Goal: Information Seeking & Learning: Check status

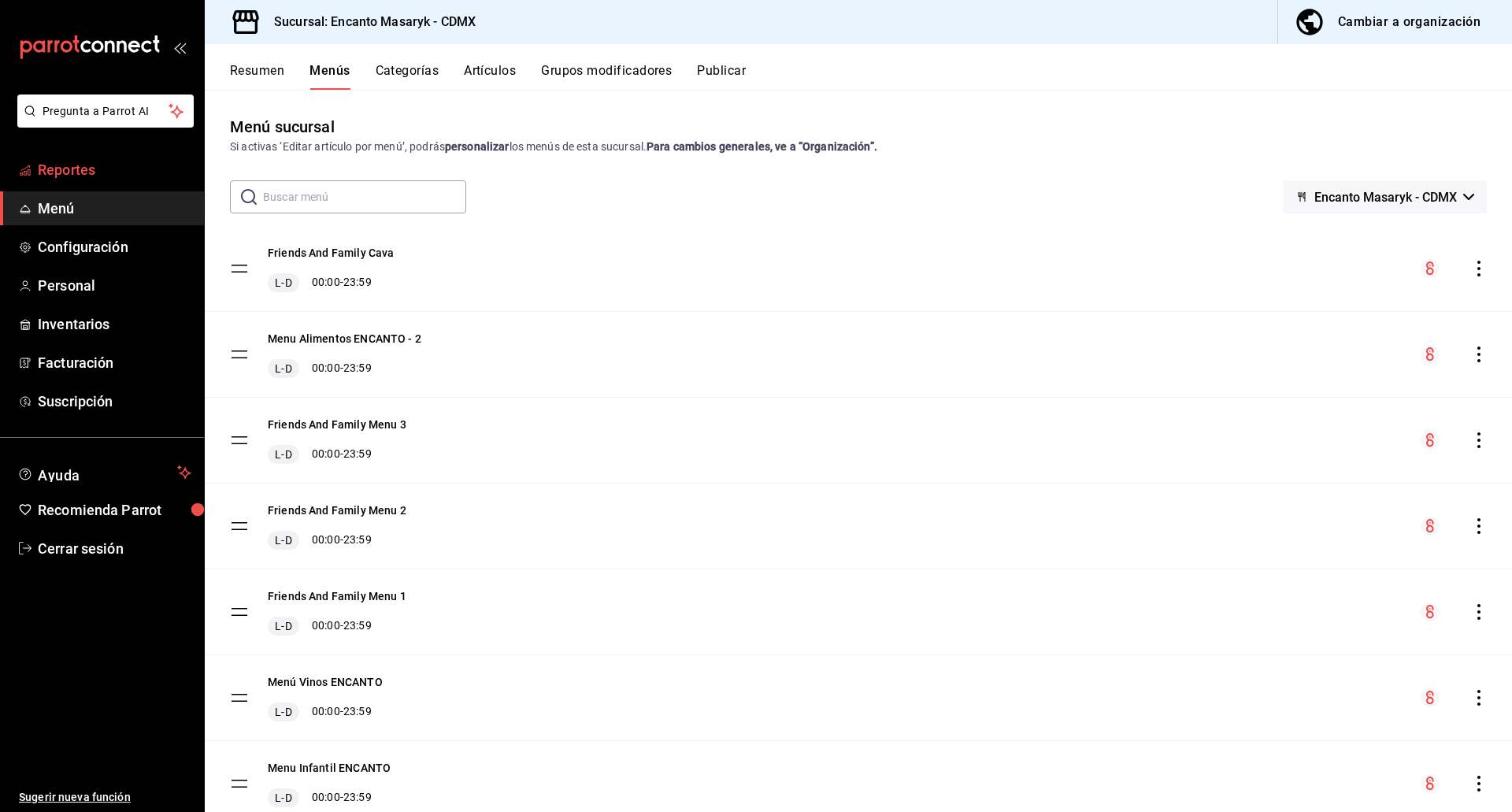
click at [97, 166] on span "Reportes" at bounding box center [115, 169] width 153 height 21
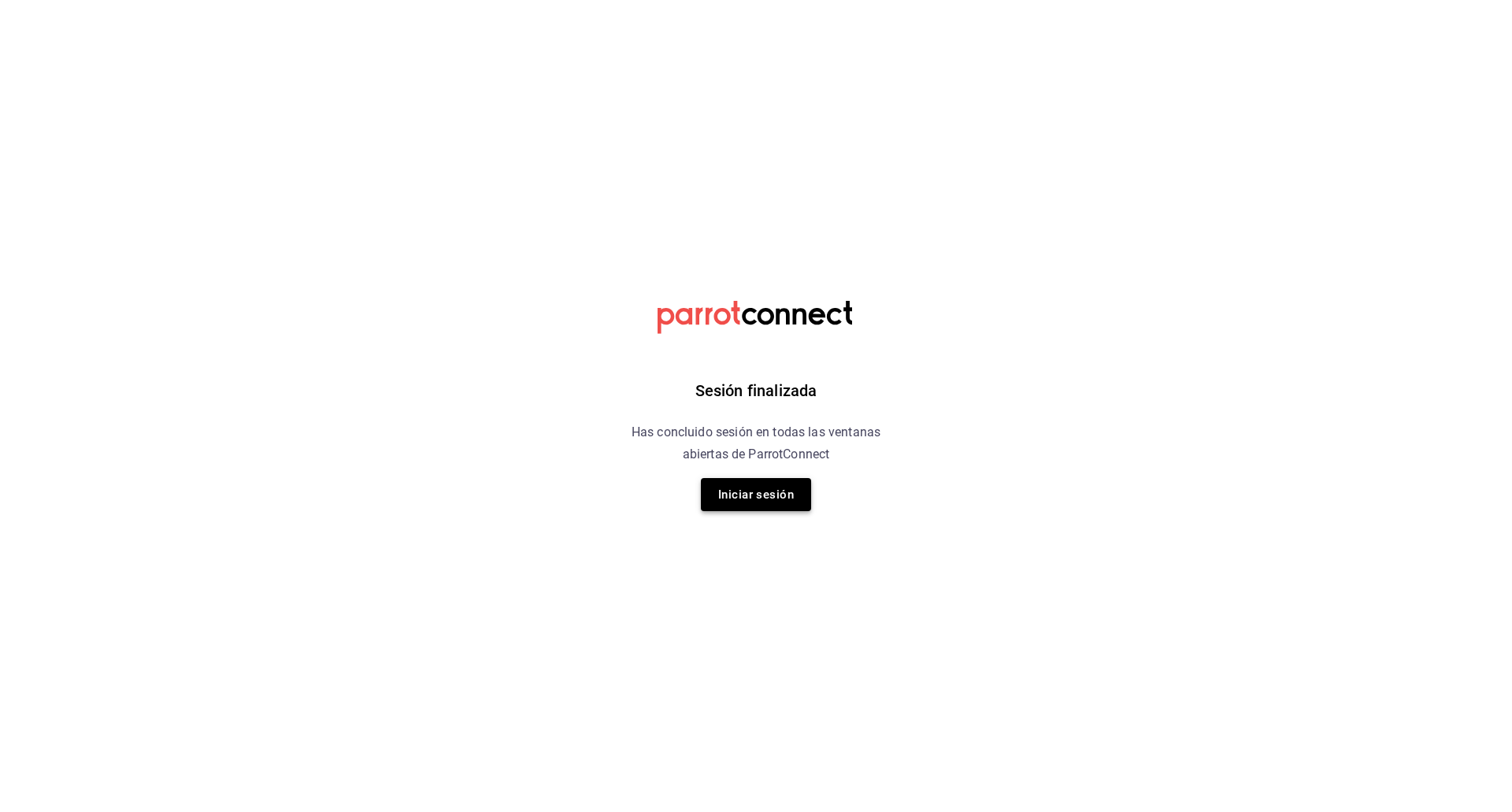
click at [734, 495] on button "Iniciar sesión" at bounding box center [756, 494] width 110 height 33
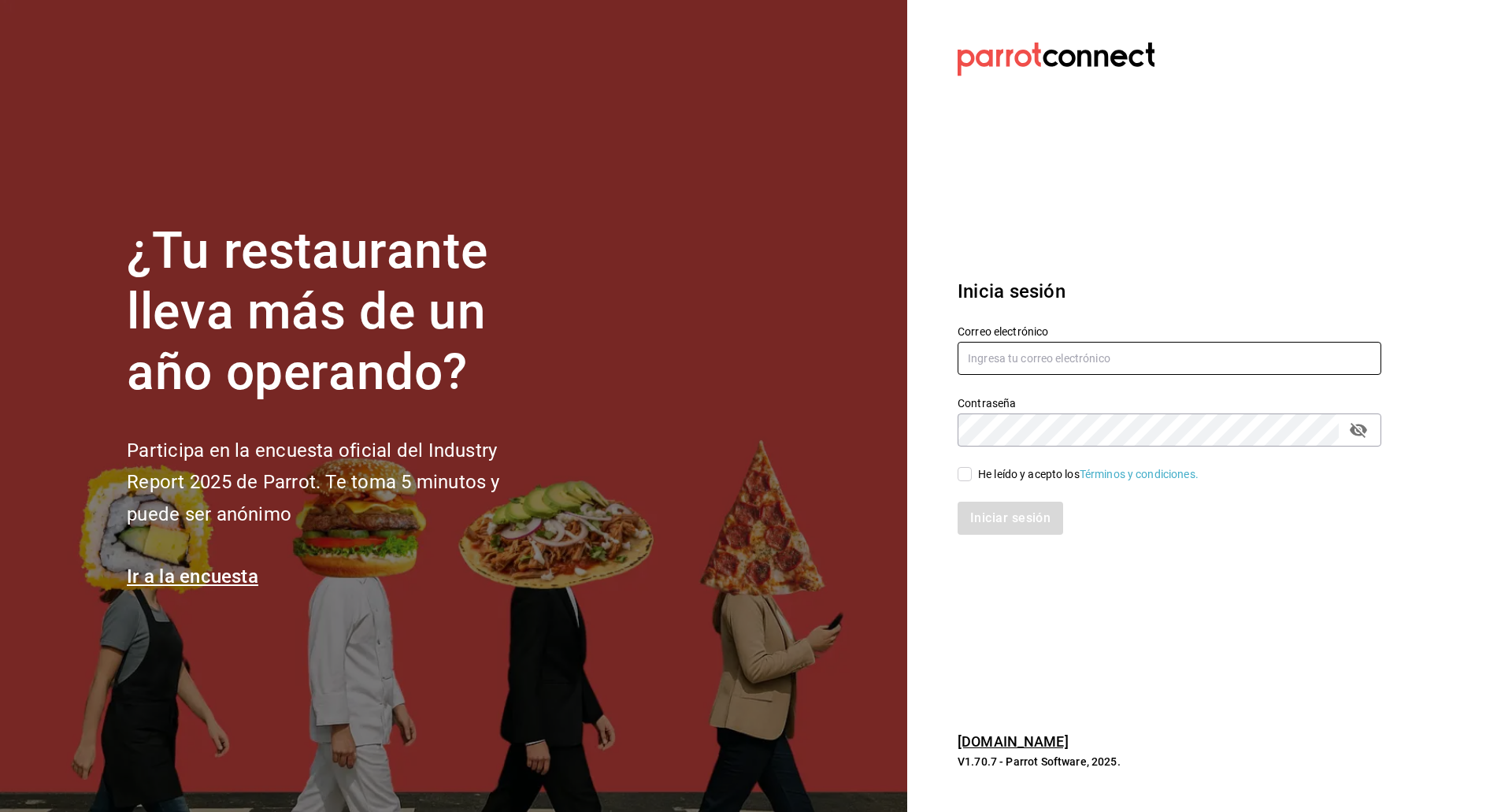
click at [1124, 357] on input "text" at bounding box center [1170, 357] width 423 height 33
type input "enrique.perez@cvomx.com"
click at [1044, 471] on div "He leído y acepto los Términos y condiciones." at bounding box center [1089, 474] width 221 height 17
click at [972, 471] on input "He leído y acepto los Términos y condiciones." at bounding box center [965, 473] width 14 height 14
checkbox input "true"
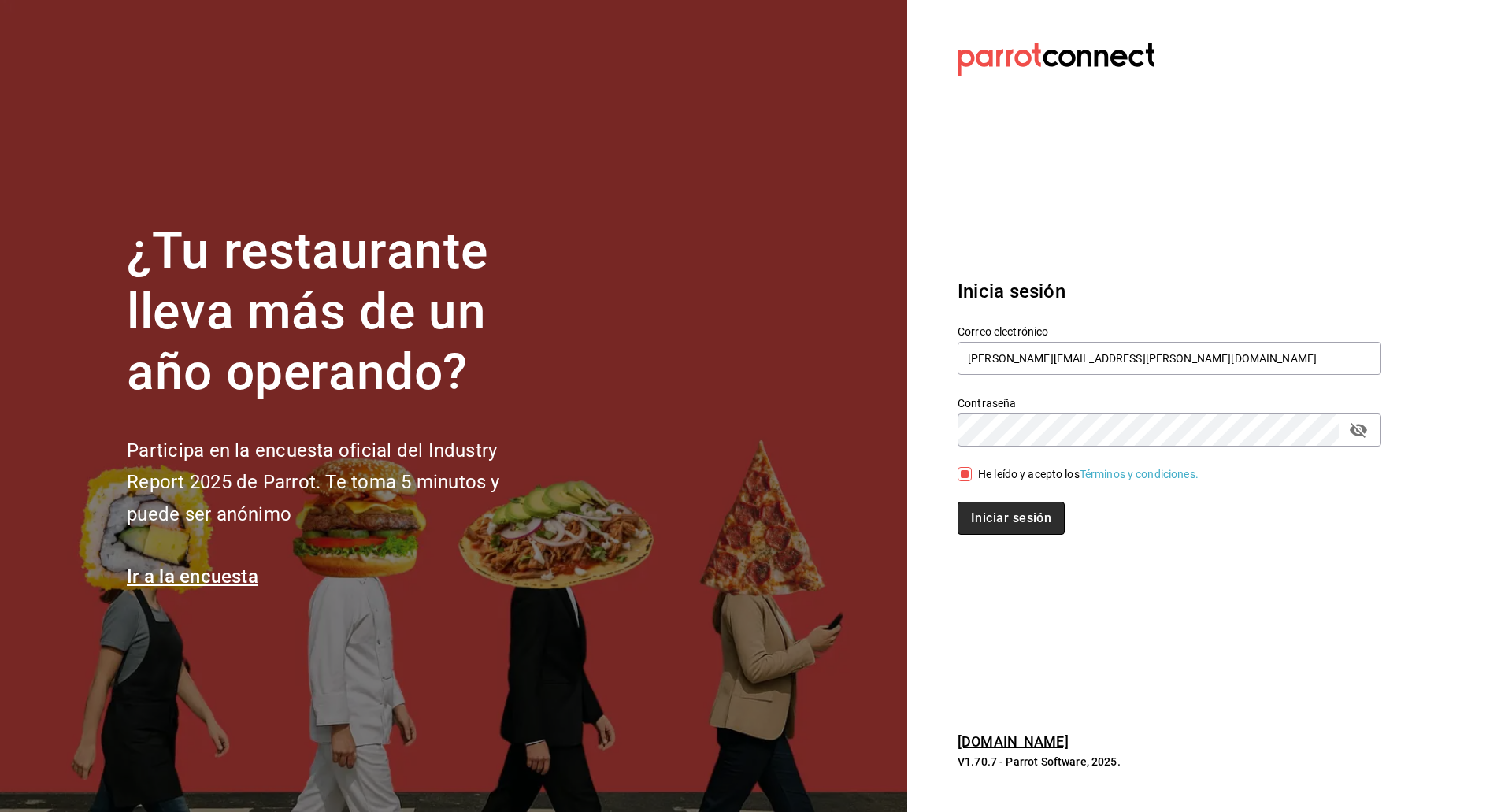
click at [1036, 518] on button "Iniciar sesión" at bounding box center [1011, 518] width 107 height 33
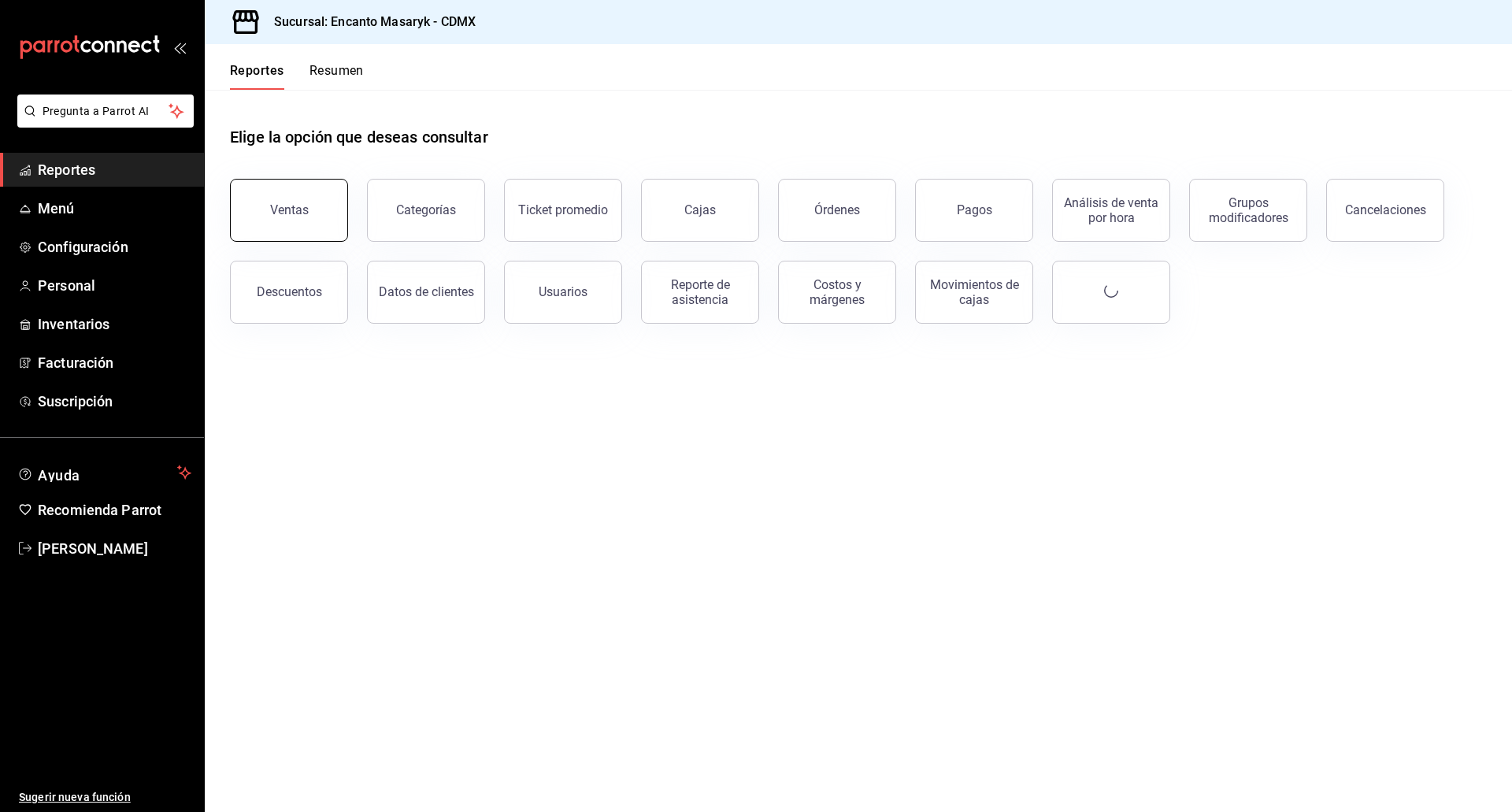
click at [281, 235] on button "Ventas" at bounding box center [289, 210] width 118 height 63
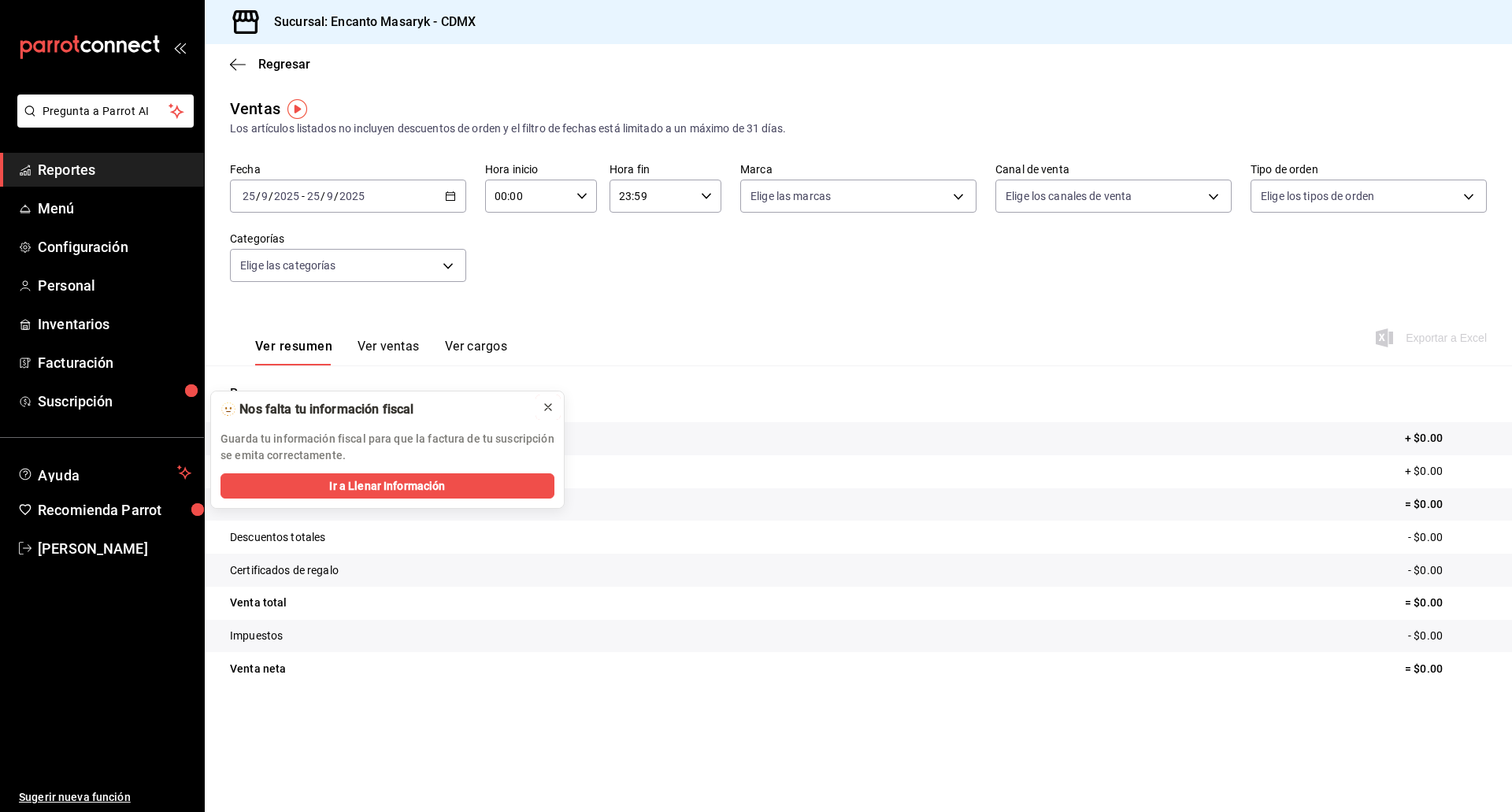
click at [550, 401] on icon at bounding box center [548, 406] width 12 height 12
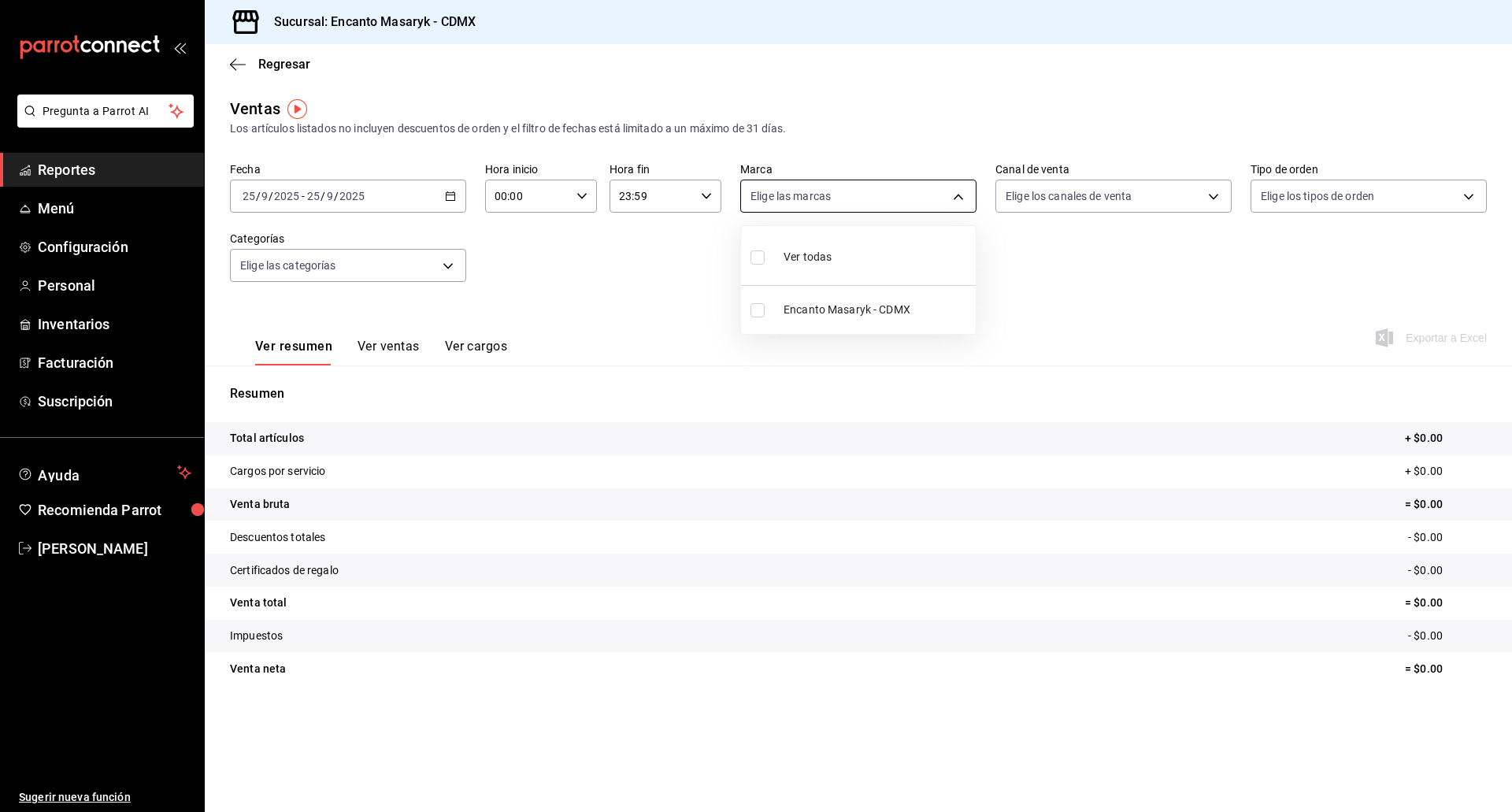
click at [852, 198] on body "Pregunta a Parrot AI Reportes Menú Configuración Personal Inventarios Facturaci…" at bounding box center [756, 406] width 1512 height 812
click at [755, 312] on input "checkbox" at bounding box center [758, 310] width 14 height 14
checkbox input "true"
type input "695a2f07-c127-4e2f-a901-334bb8e3f3f8"
checkbox input "true"
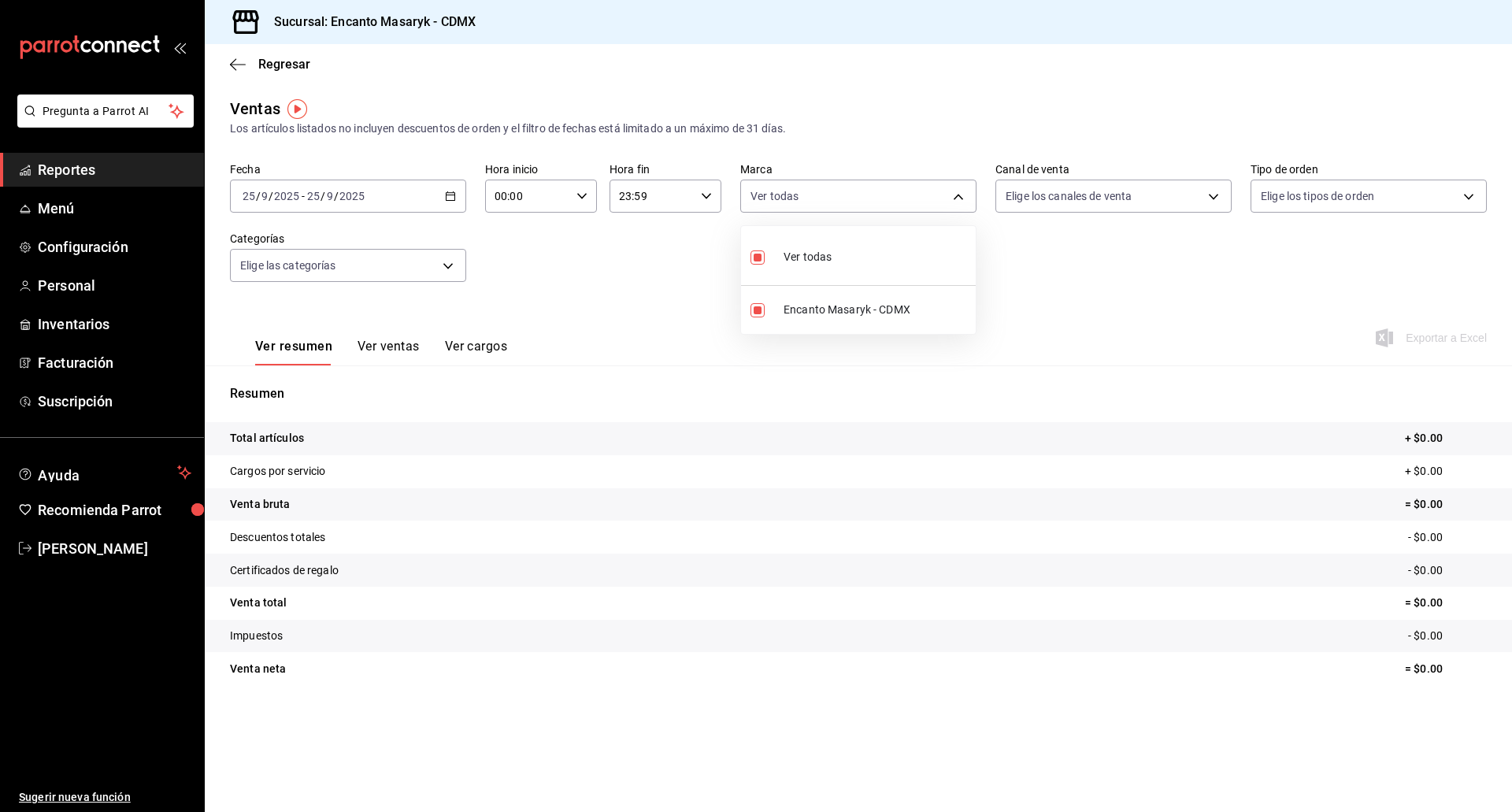
click at [1098, 273] on div at bounding box center [756, 406] width 1512 height 812
click at [1104, 200] on body "Pregunta a Parrot AI Reportes Menú Configuración Personal Inventarios Facturaci…" at bounding box center [756, 406] width 1512 height 812
click at [1038, 251] on div "Ver todos" at bounding box center [1046, 256] width 81 height 34
type input "PARROT,UBER_EATS,RAPPI,DIDI_FOOD,ONLINE"
checkbox input "true"
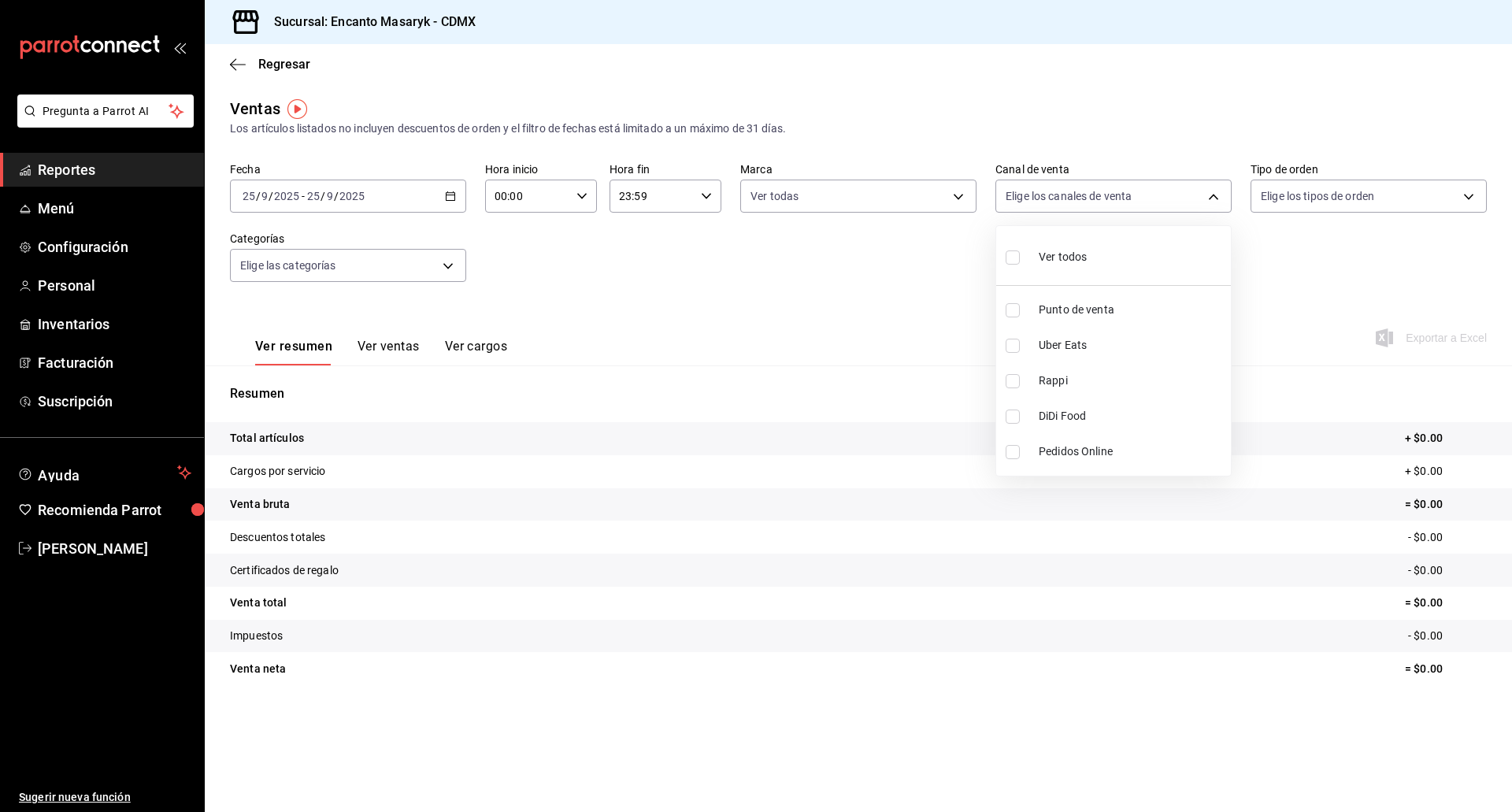
checkbox input "true"
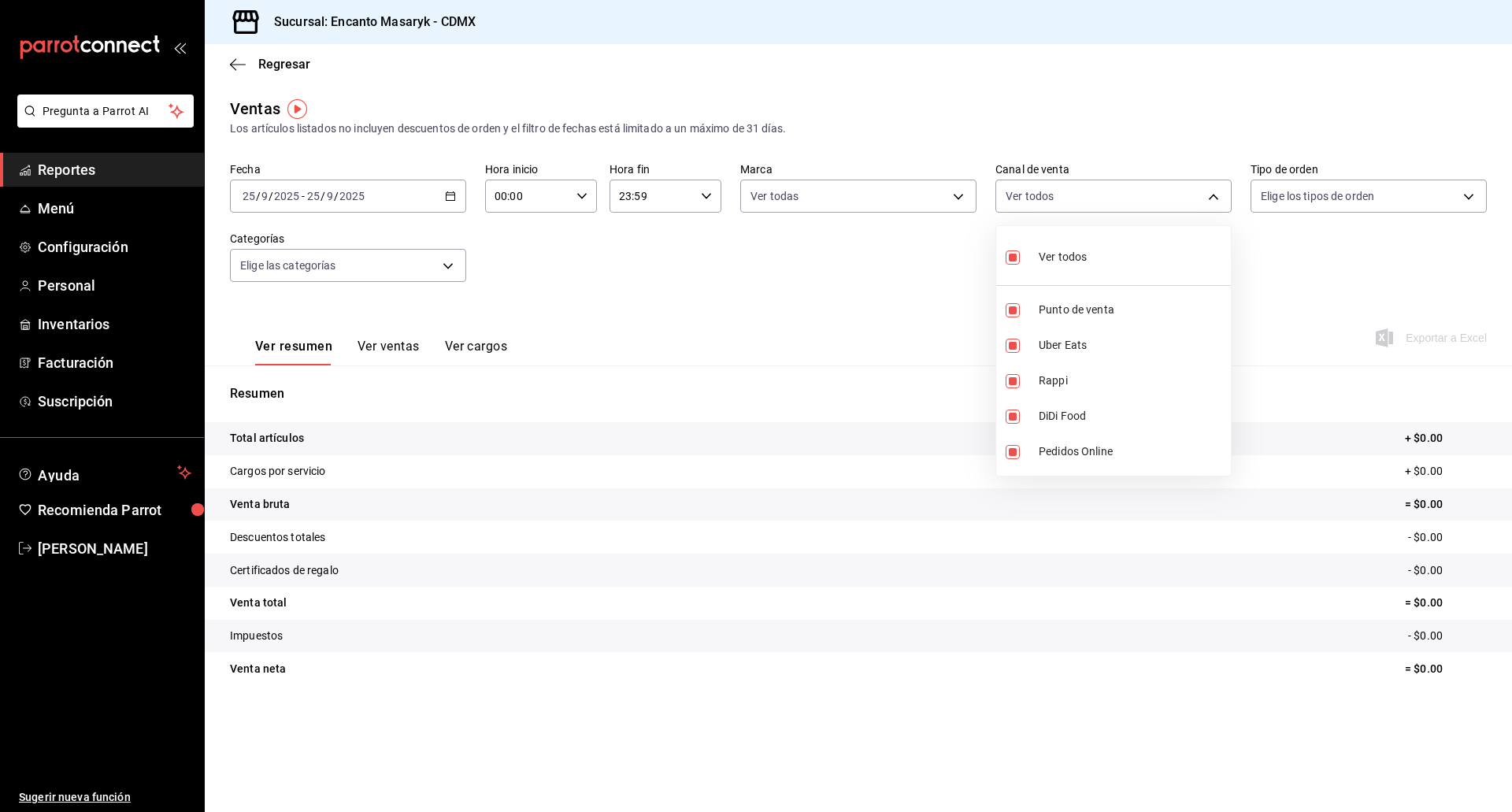
click at [1313, 232] on div at bounding box center [756, 406] width 1512 height 812
click at [1315, 200] on body "Pregunta a Parrot AI Reportes Menú Configuración Personal Inventarios Facturaci…" at bounding box center [756, 406] width 1512 height 812
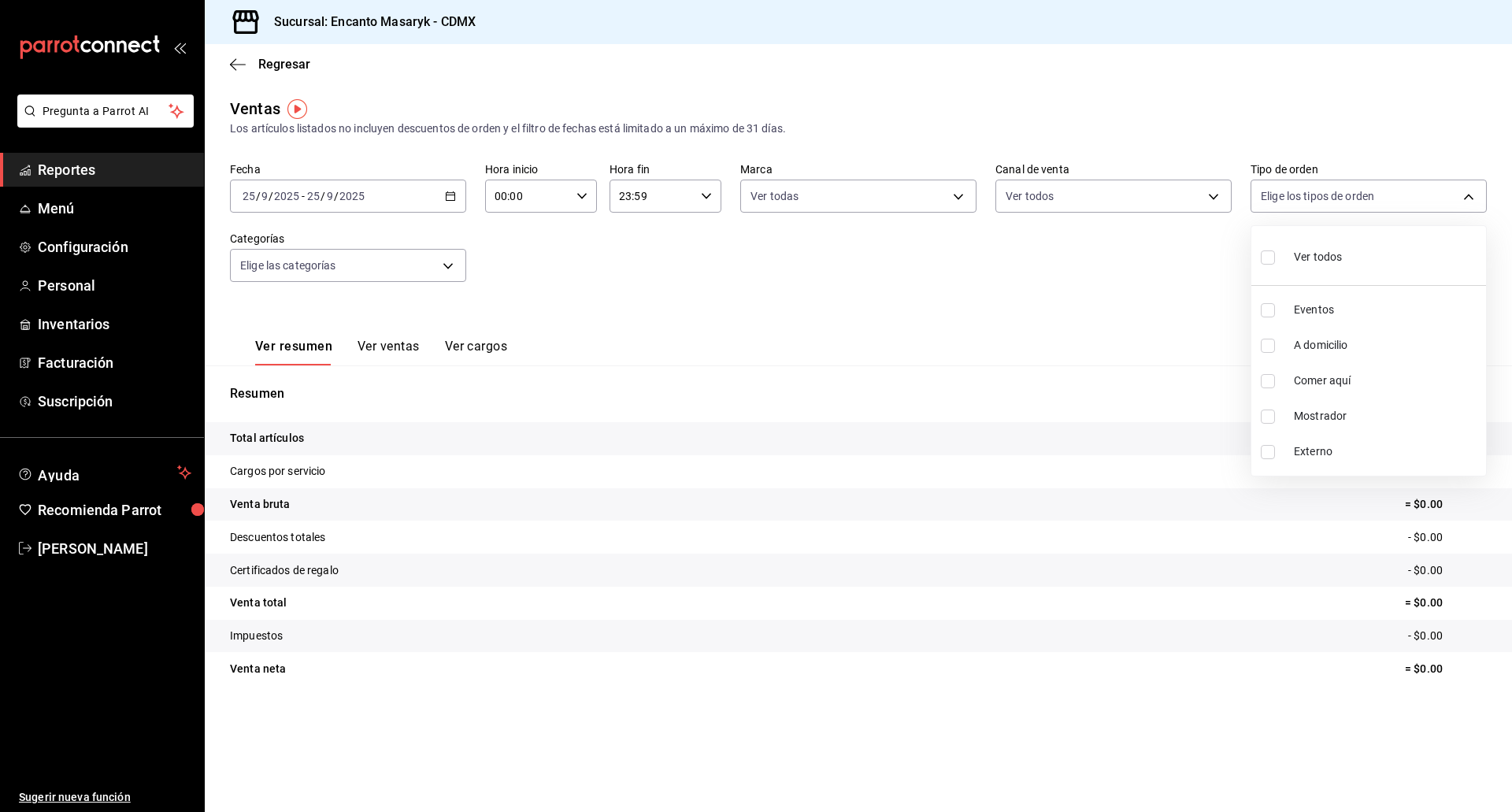
click at [1288, 257] on div "Ver todos" at bounding box center [1301, 256] width 81 height 34
type input "4321c7e3-52ff-44a5-bf57-27c64c8b2f74,df3ee0a2-d766-412d-8a1f-ed7666cd1cdd,00dd6…"
checkbox input "true"
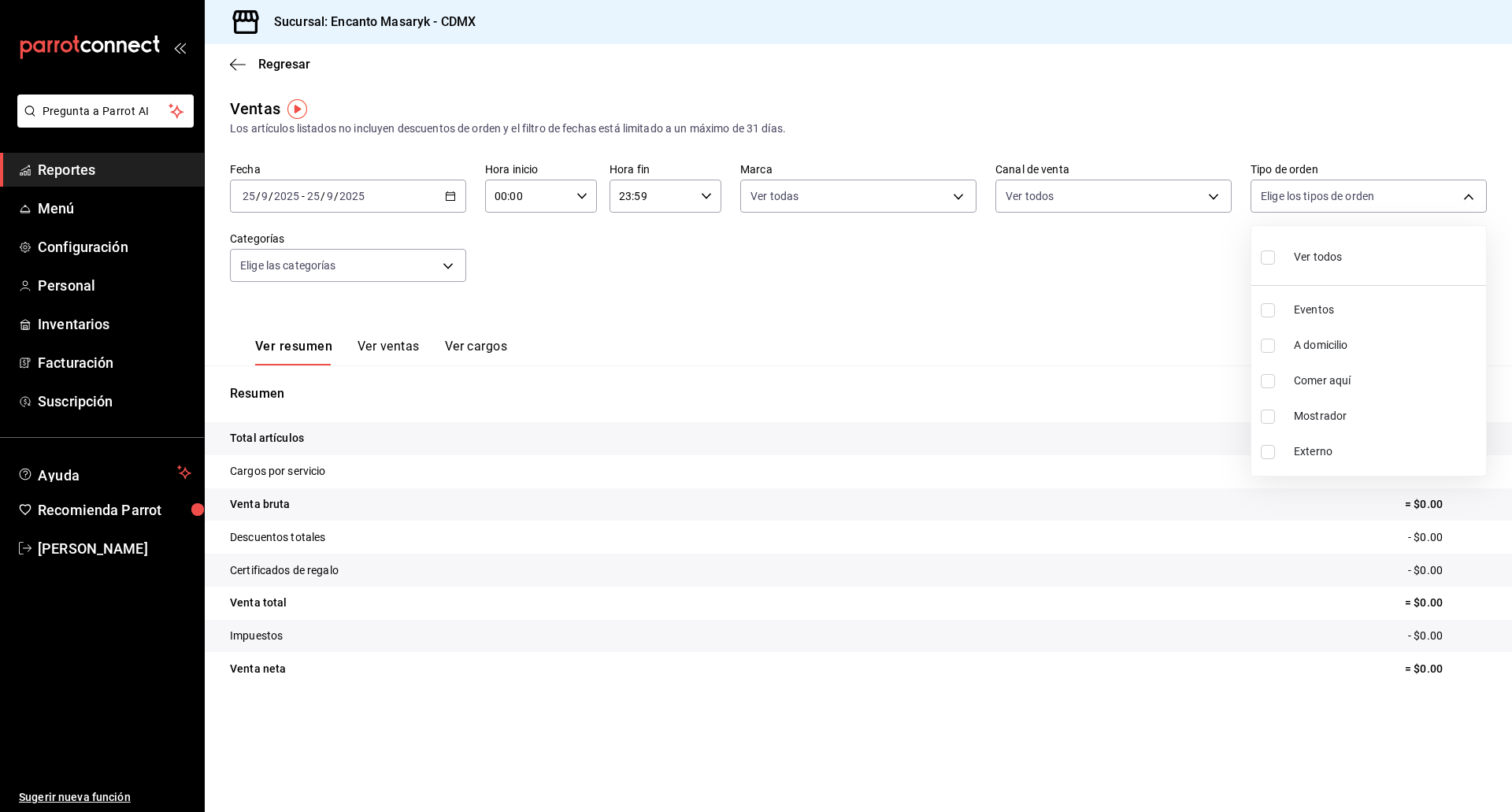
checkbox input "true"
click at [421, 264] on div at bounding box center [756, 406] width 1512 height 812
click at [471, 265] on div "Fecha [DATE] [DATE] - [DATE] [DATE] Hora inicio 00:00 Hora inicio Hora fin 23:5…" at bounding box center [858, 231] width 1257 height 138
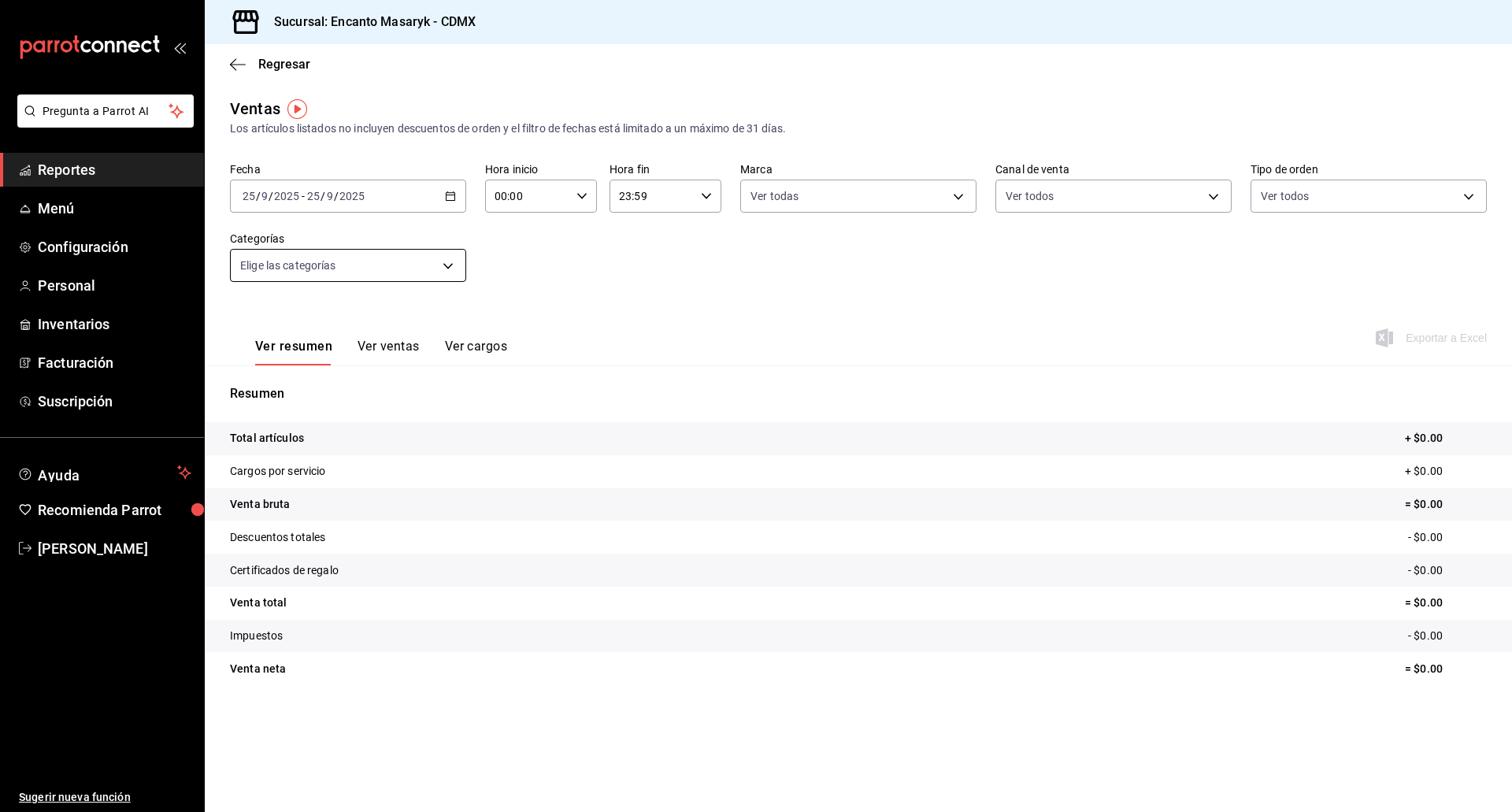
click at [444, 262] on body "Pregunta a Parrot AI Reportes Menú Configuración Personal Inventarios Facturaci…" at bounding box center [756, 406] width 1512 height 812
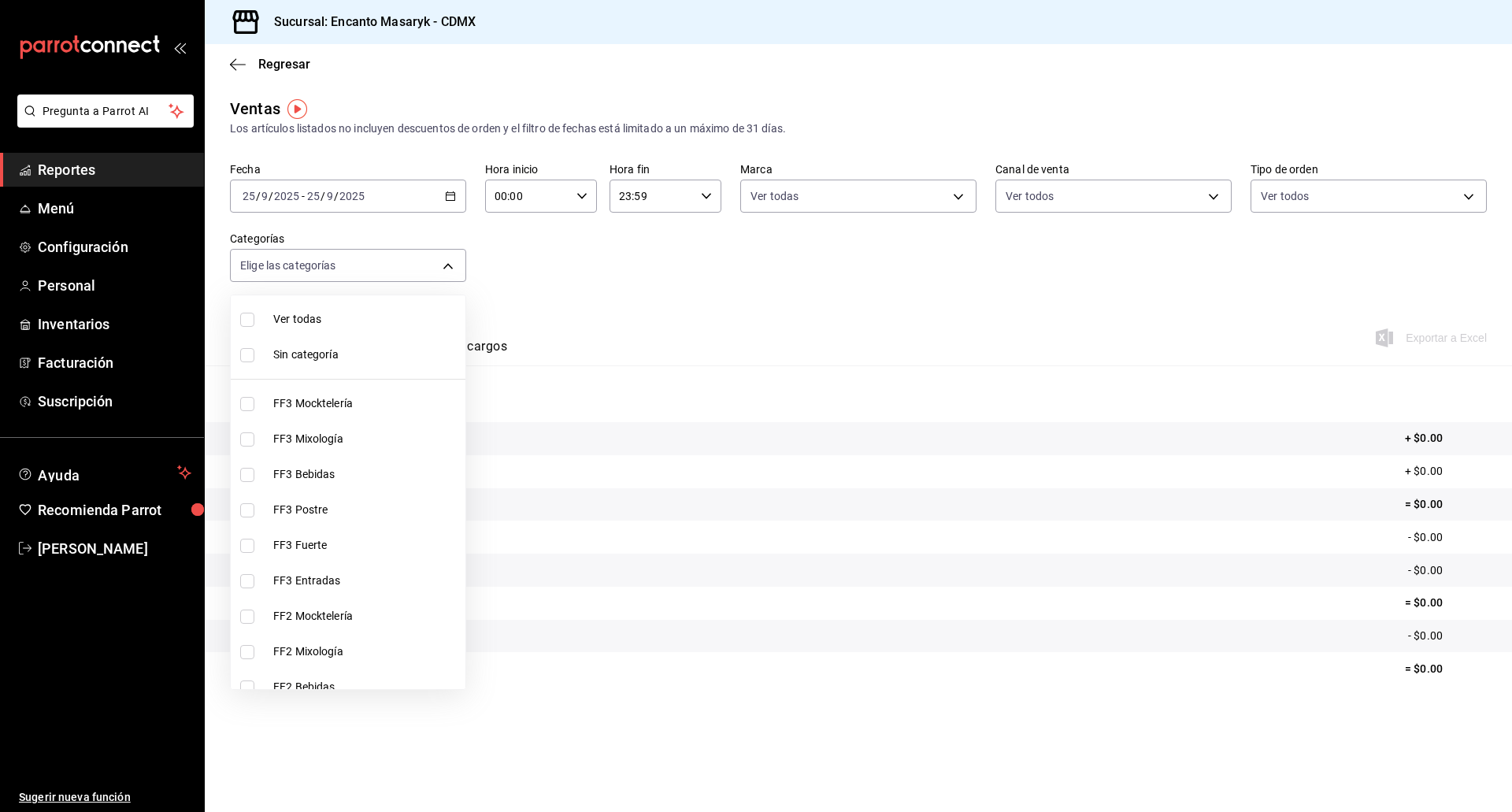
click at [324, 324] on span "Ver todas" at bounding box center [366, 319] width 186 height 17
type input "c64e6647-5bfc-4d91-b0d9-bd375d6bb4b4,c277a0ae-c06c-4a5e-b13d-dc748e795f1e,a0fce…"
checkbox input "true"
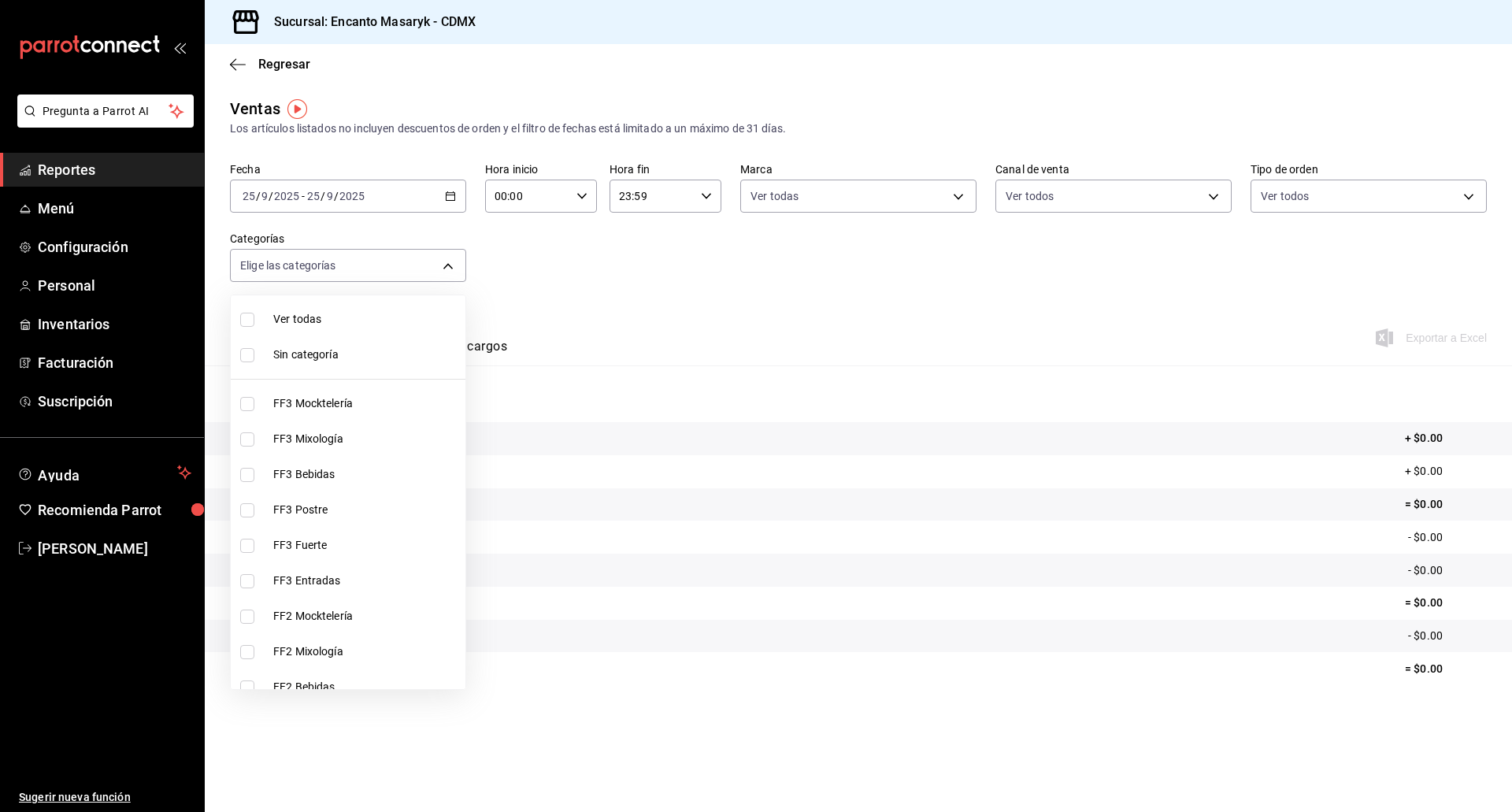
checkbox input "true"
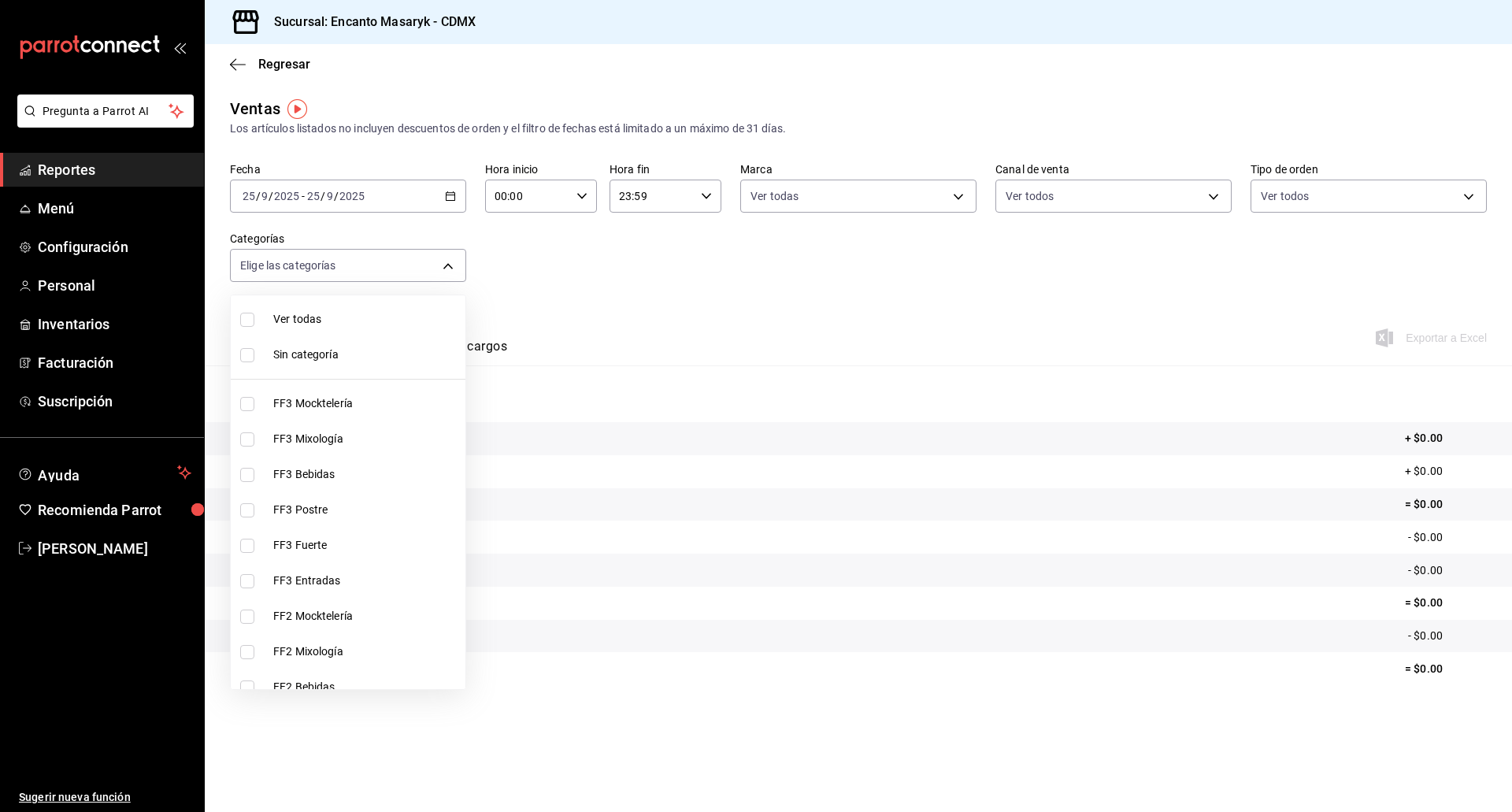
checkbox input "true"
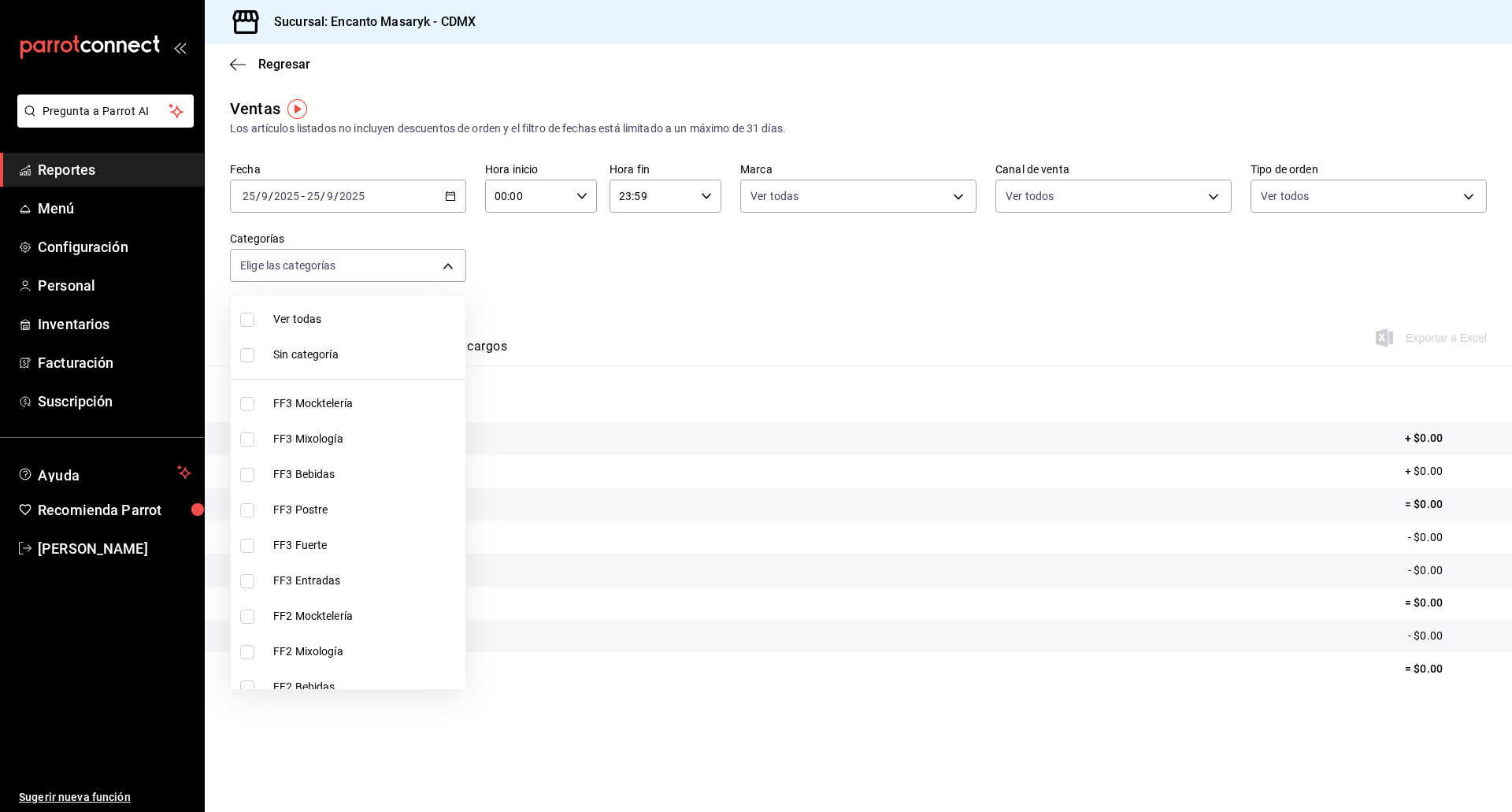
checkbox input "true"
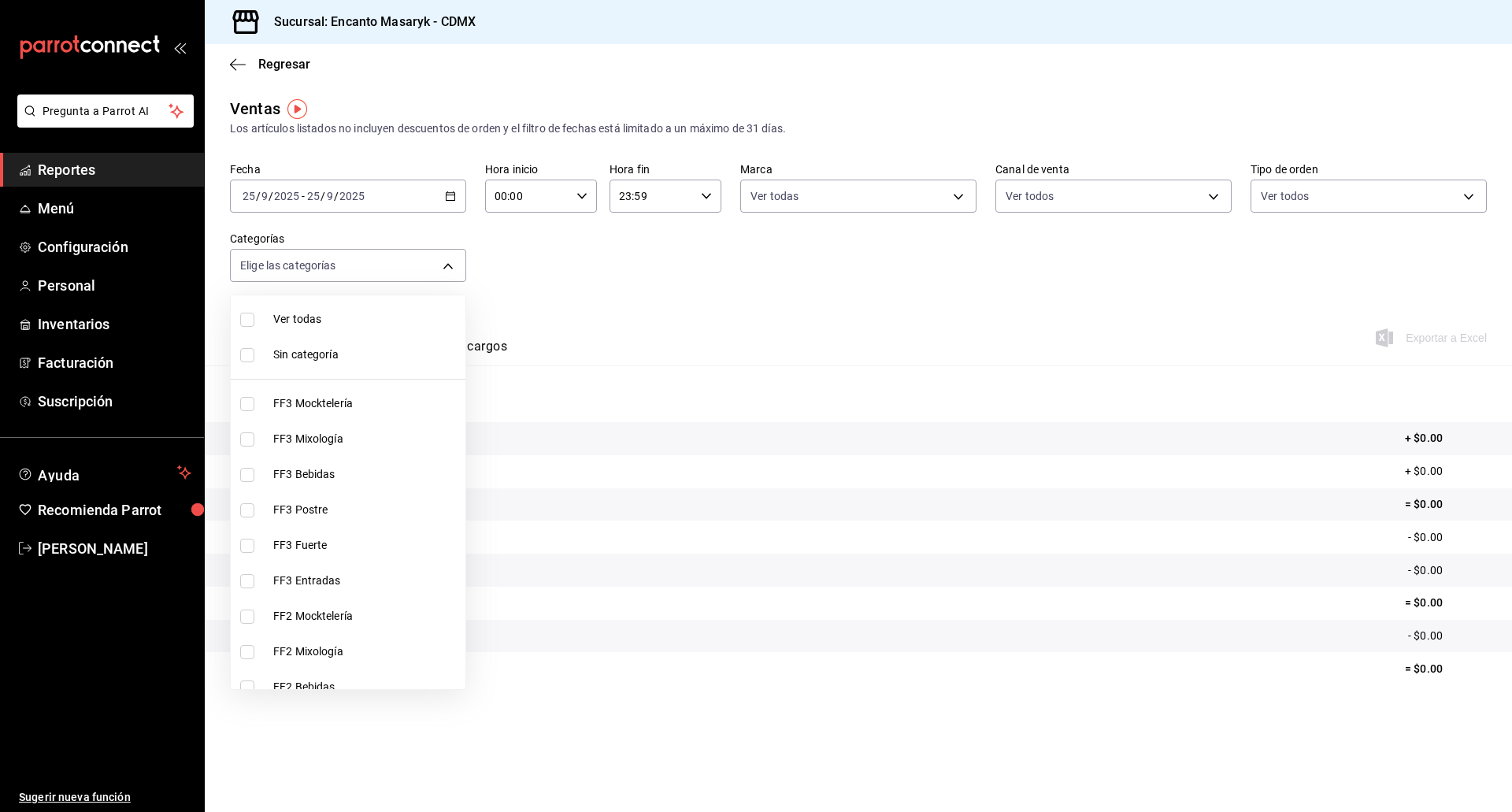
checkbox input "true"
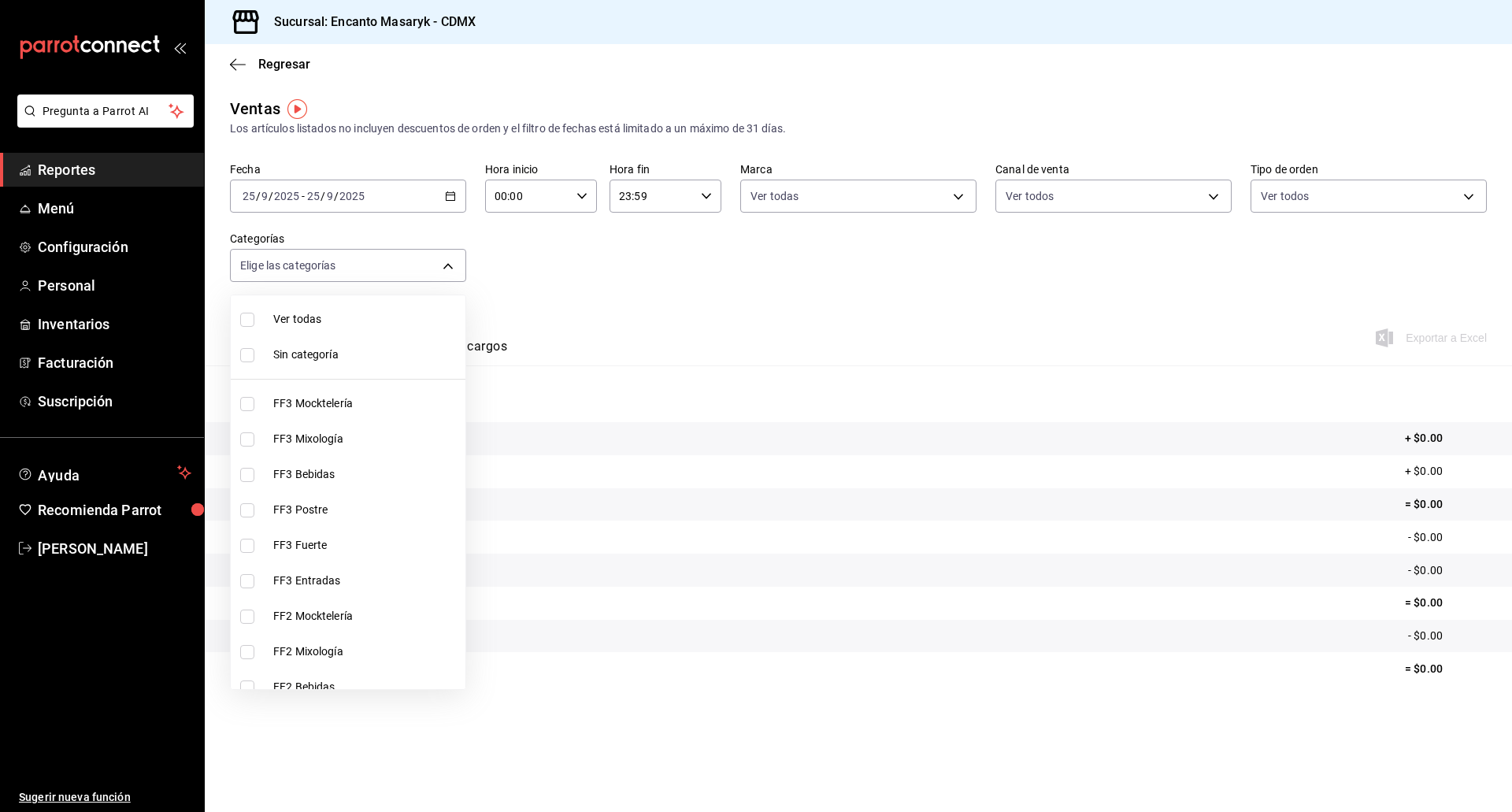
checkbox input "true"
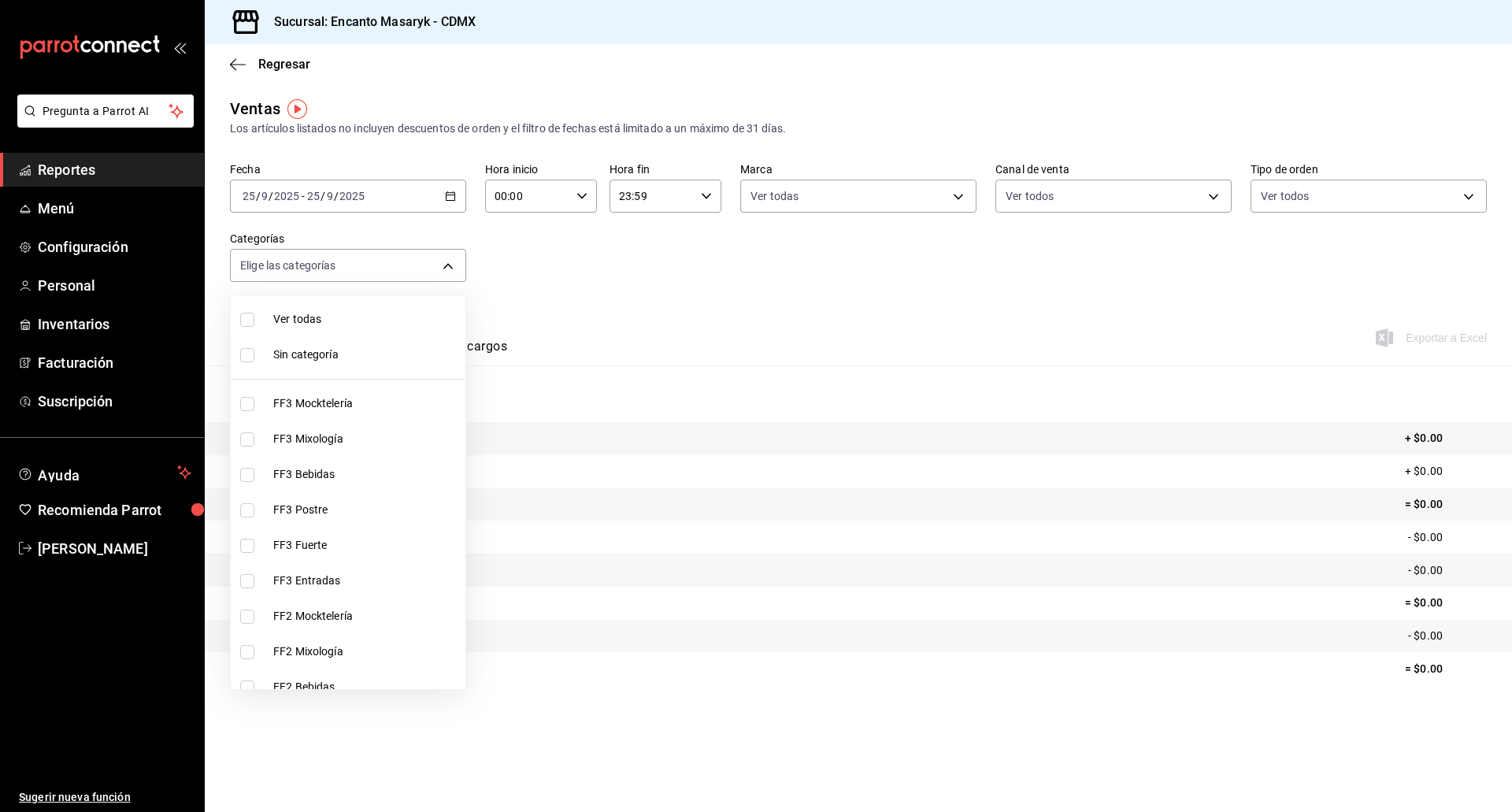
checkbox input "true"
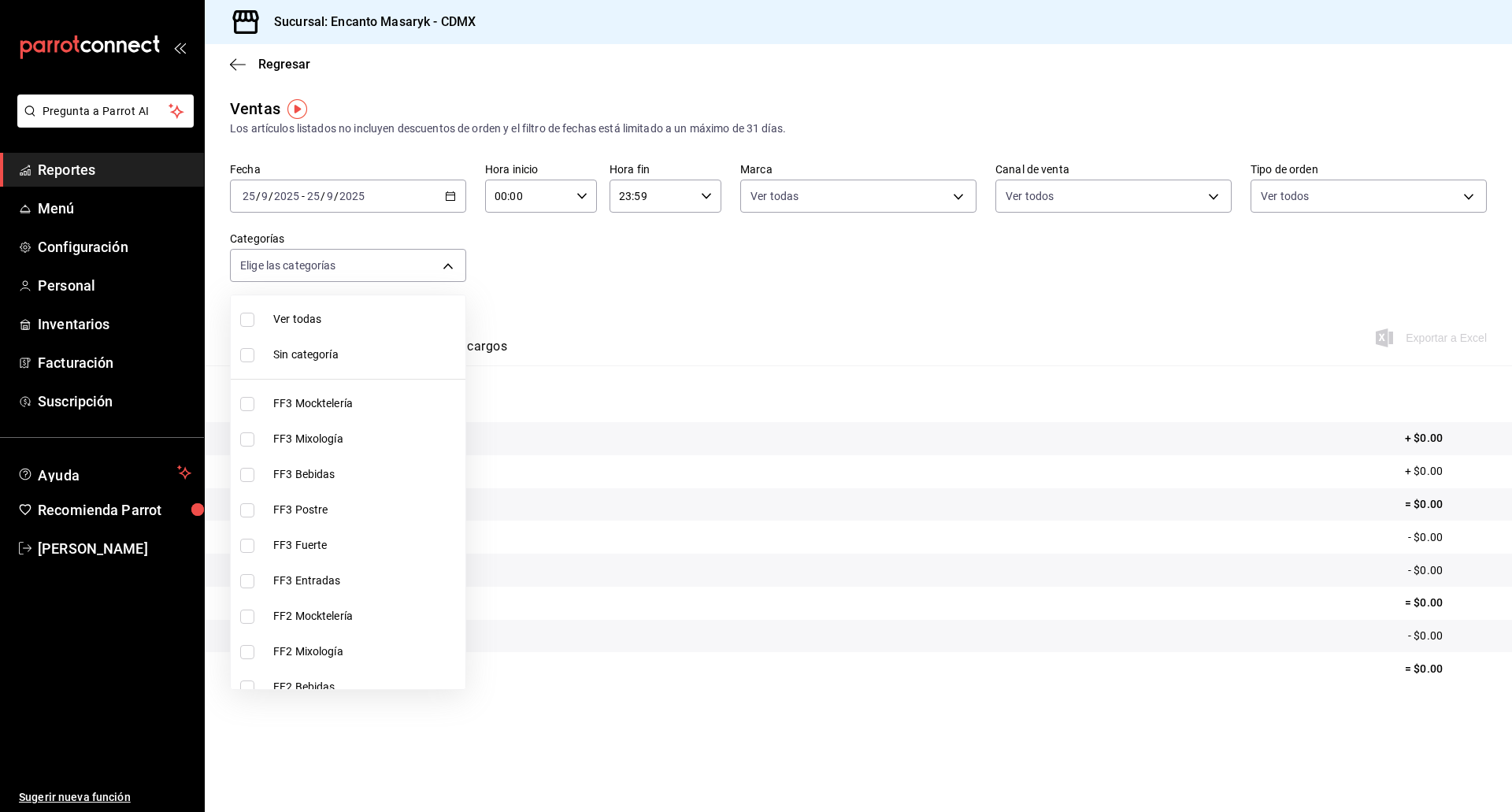
checkbox input "true"
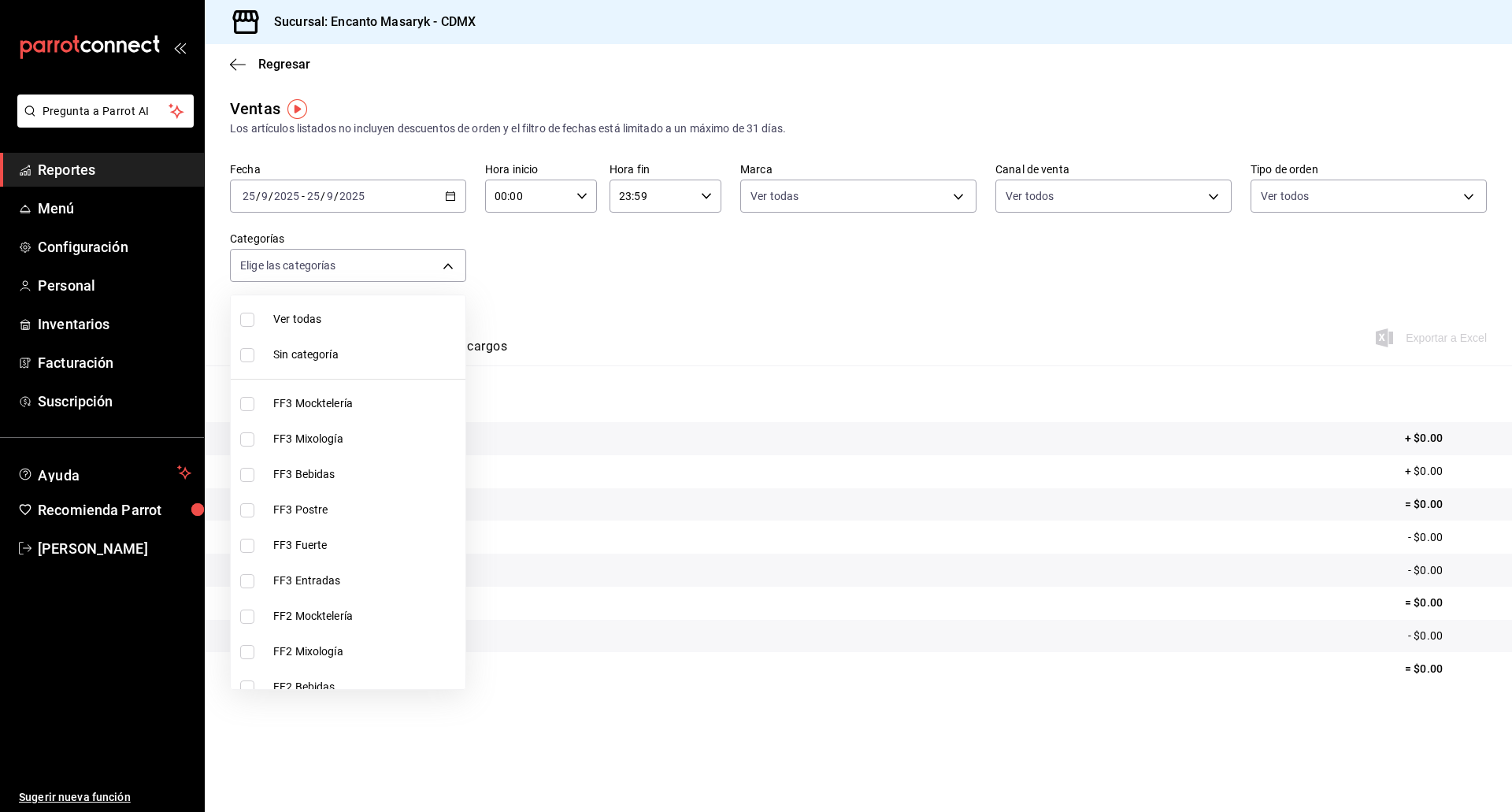
checkbox input "true"
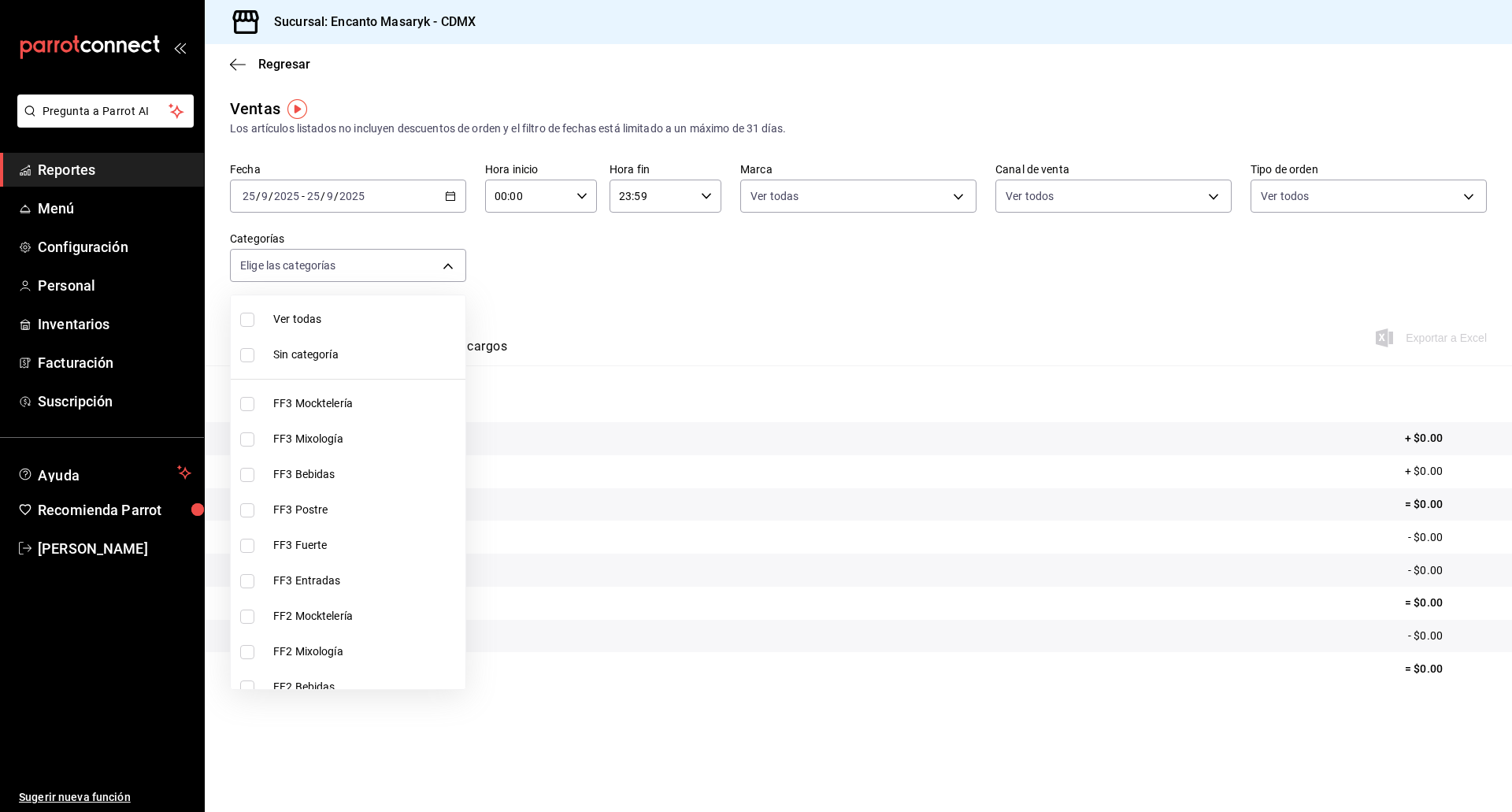
checkbox input "true"
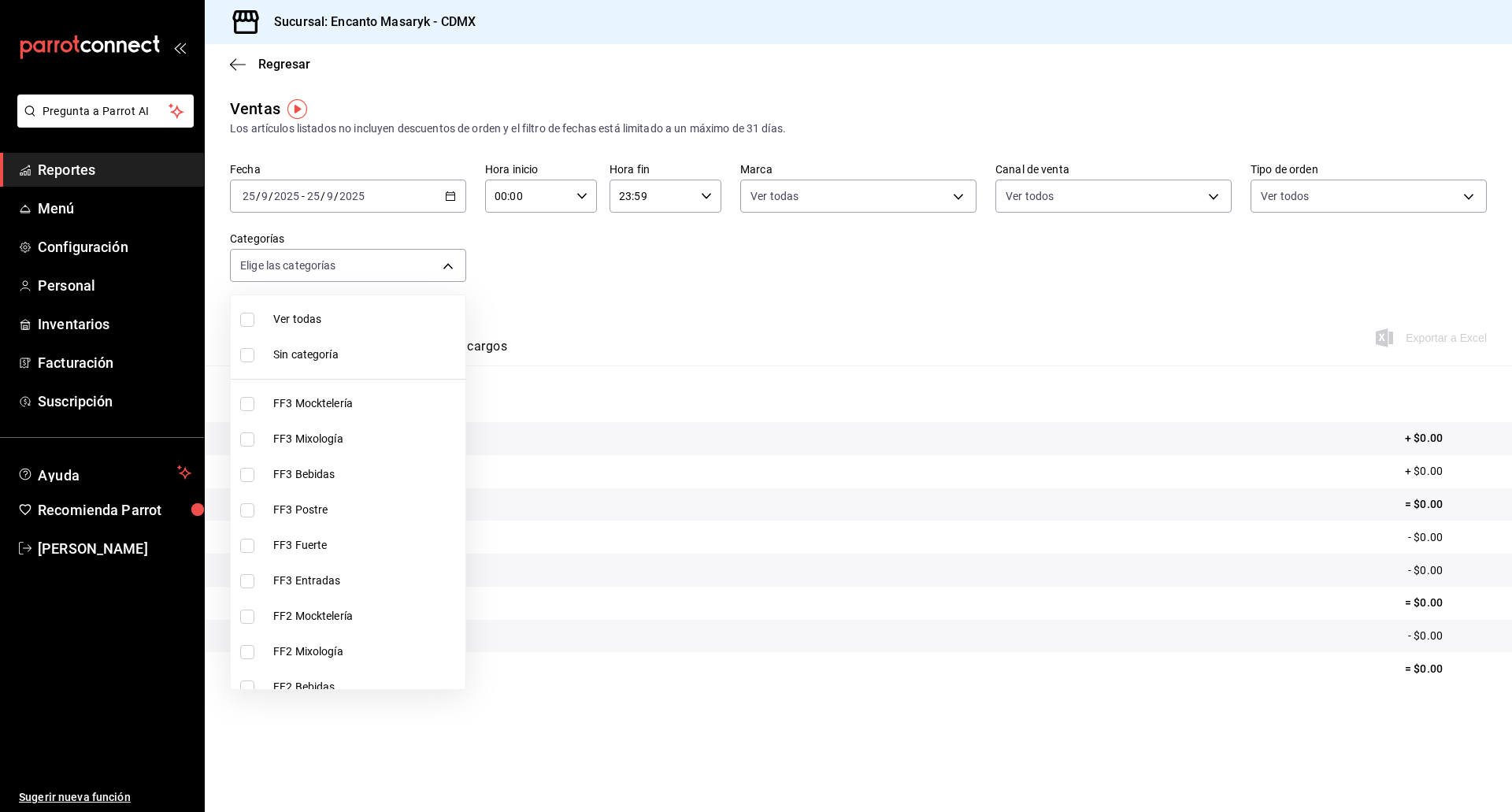
checkbox input "true"
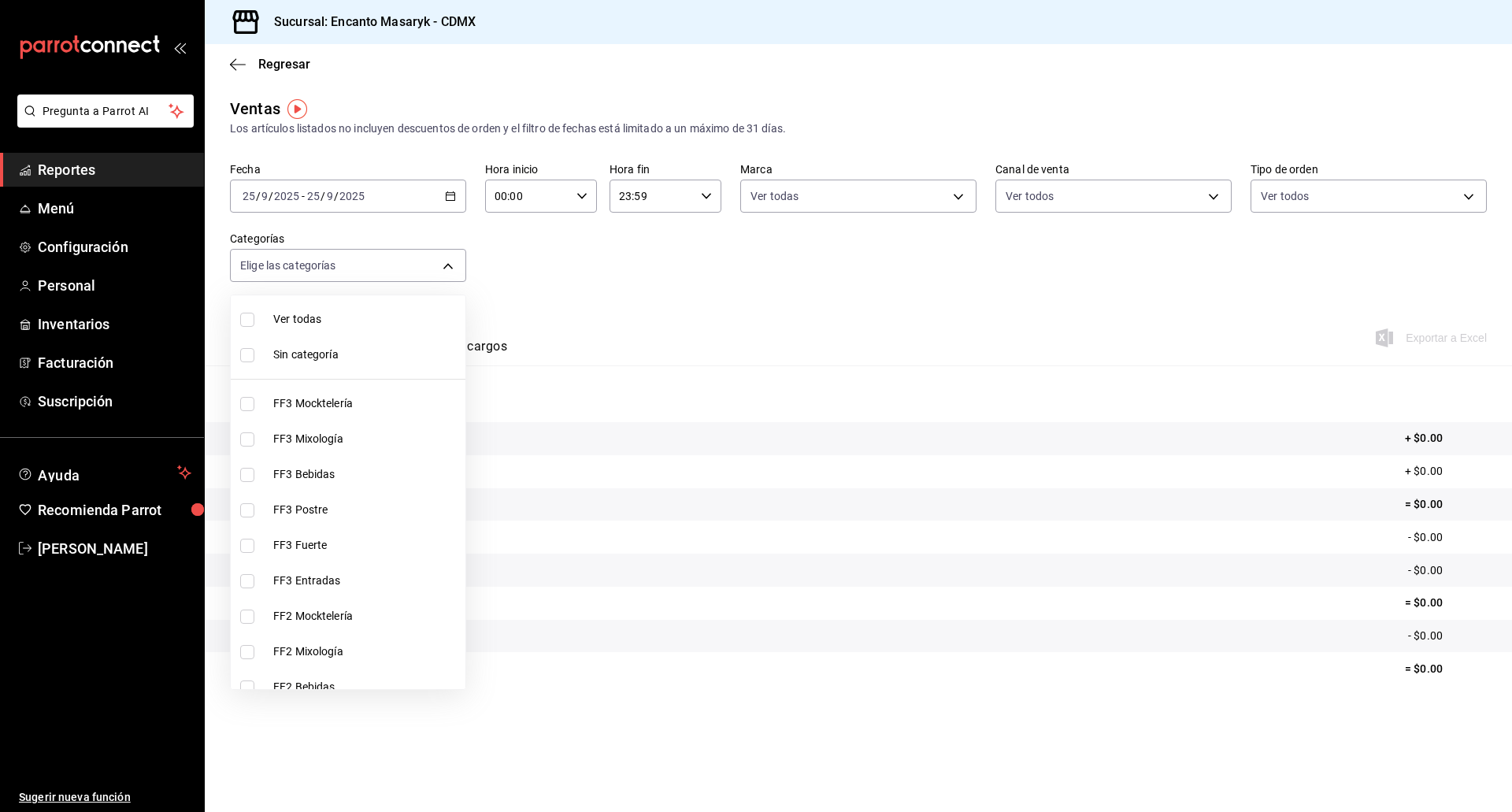
checkbox input "true"
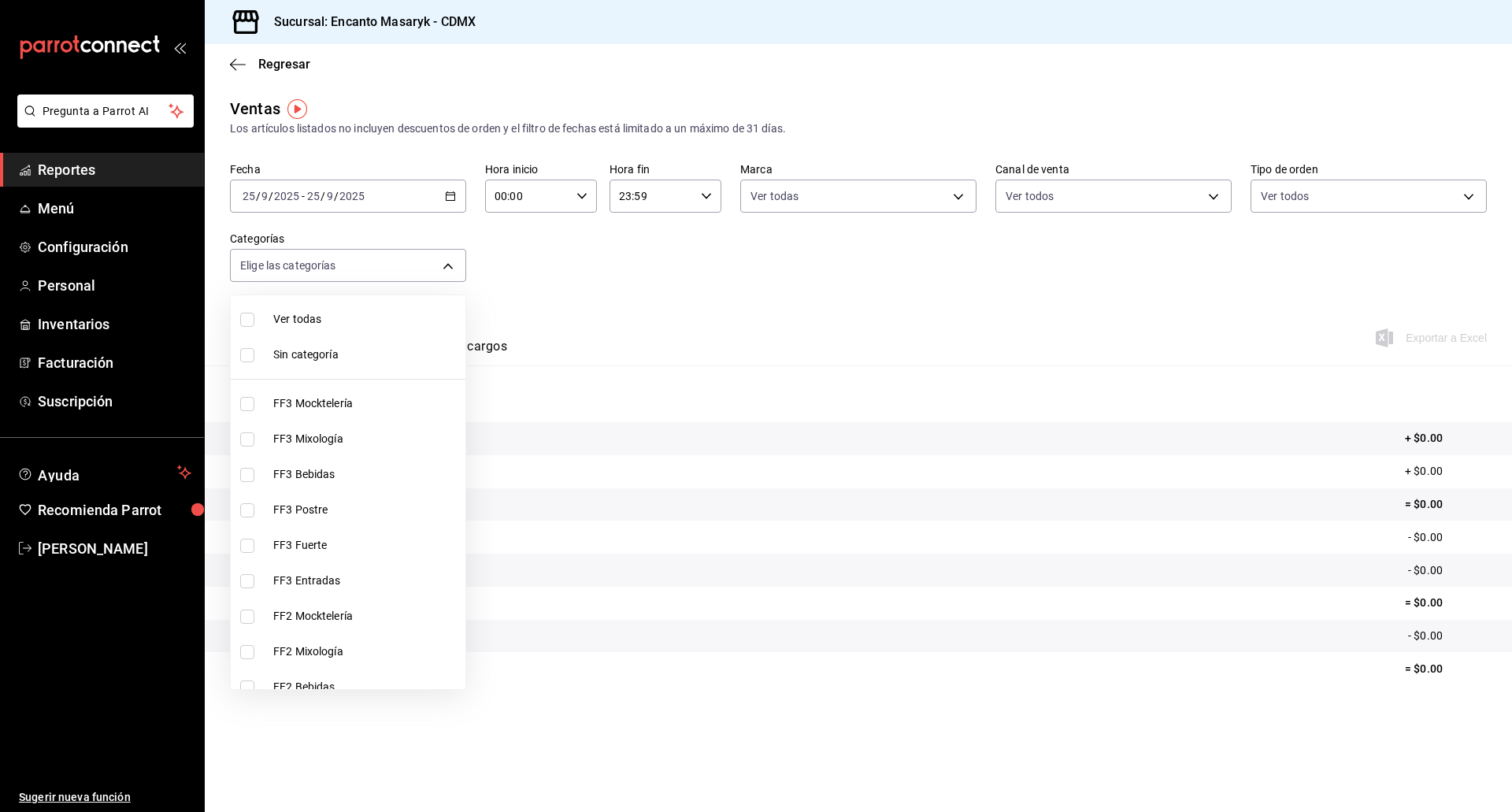
checkbox input "true"
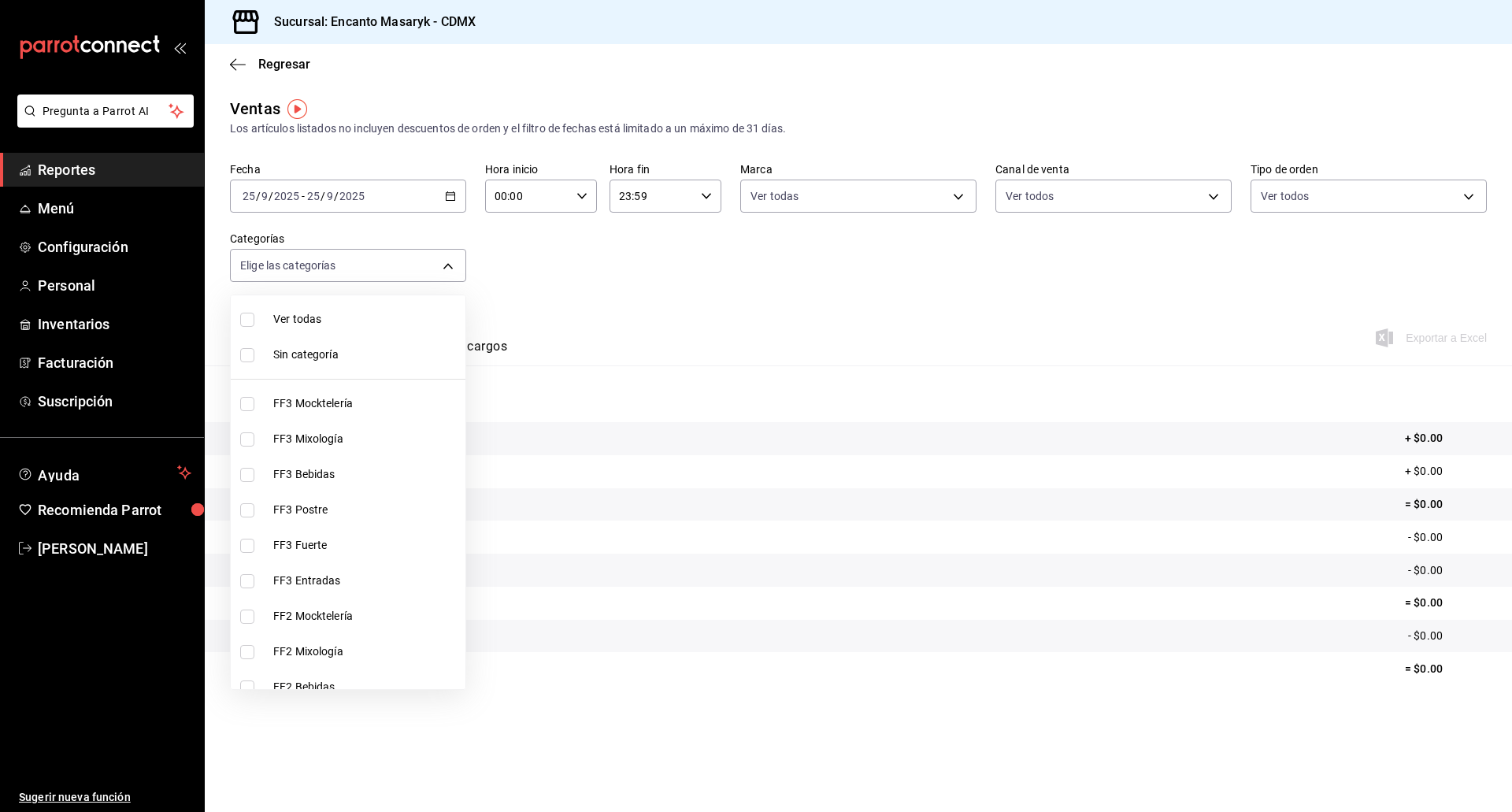
checkbox input "true"
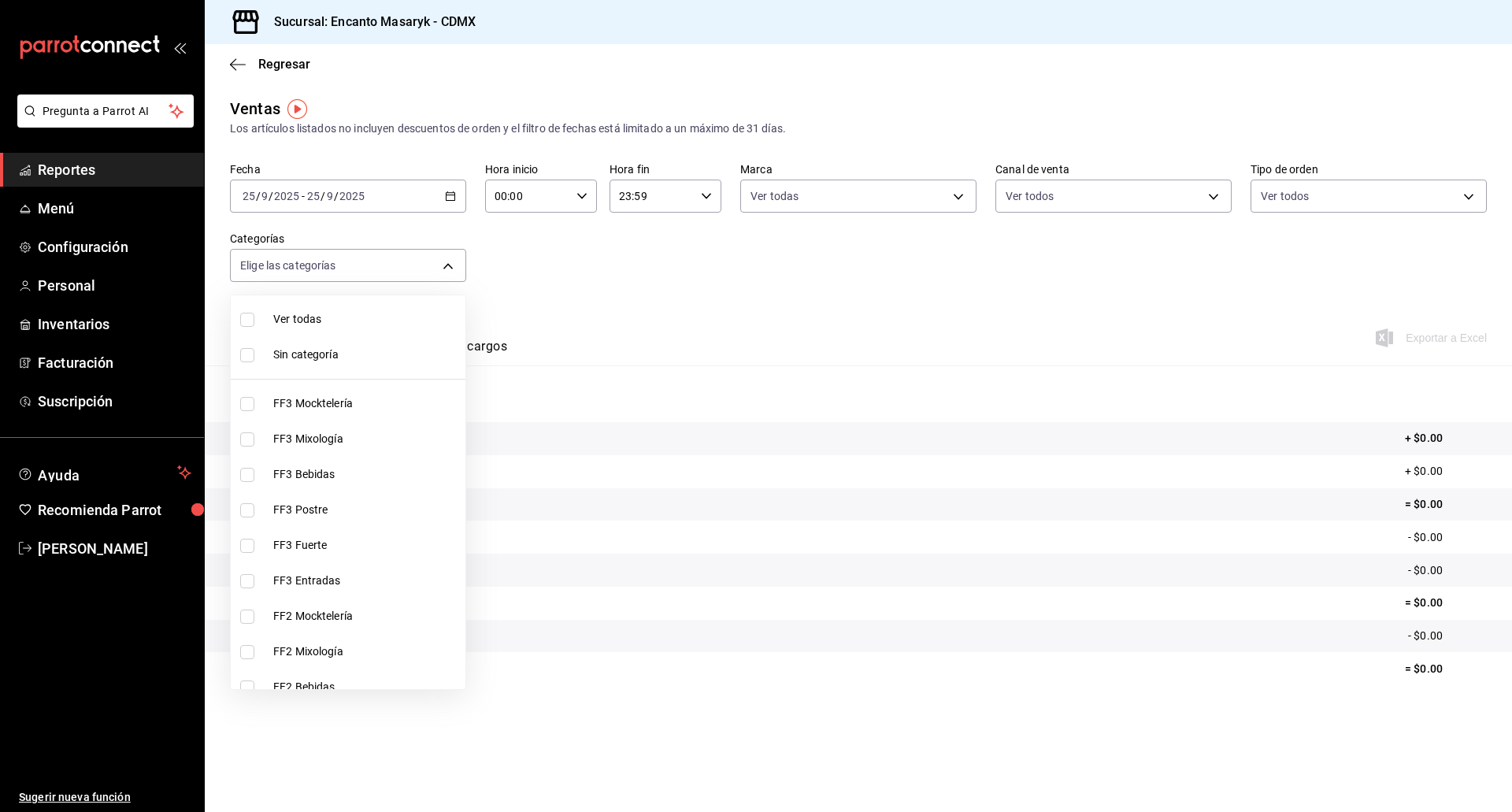
checkbox input "true"
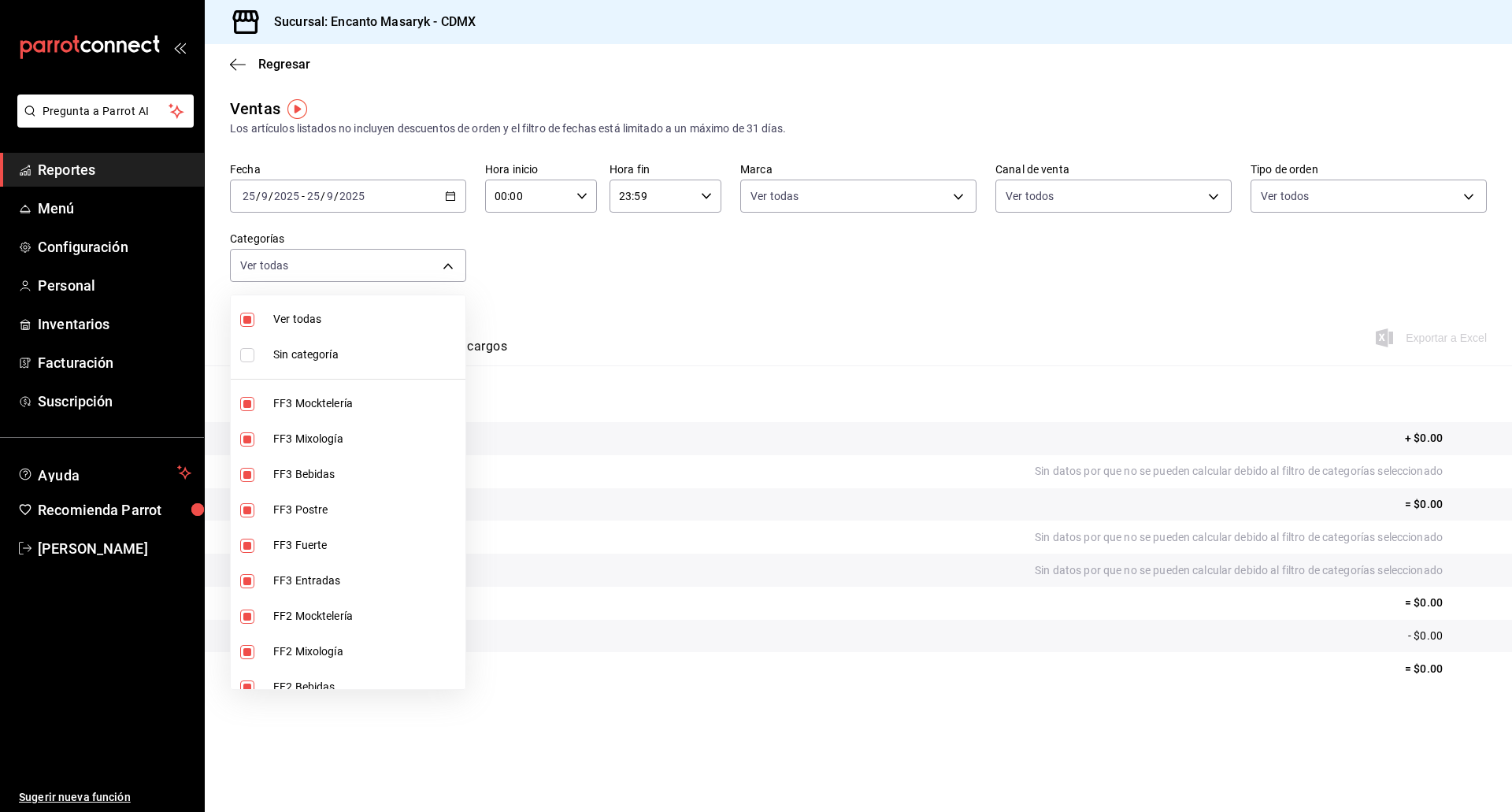
click at [584, 308] on div at bounding box center [756, 406] width 1512 height 812
